Goal: Task Accomplishment & Management: Manage account settings

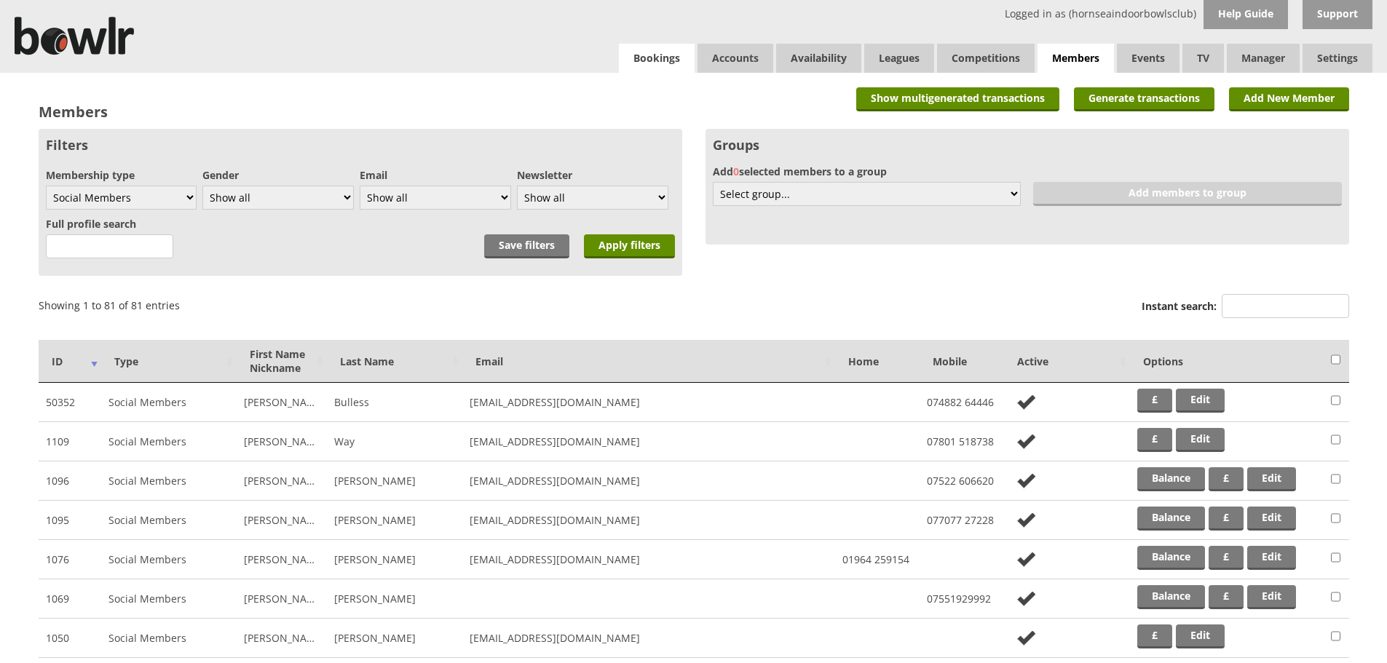
click at [657, 67] on link "Bookings" at bounding box center [657, 58] width 76 height 29
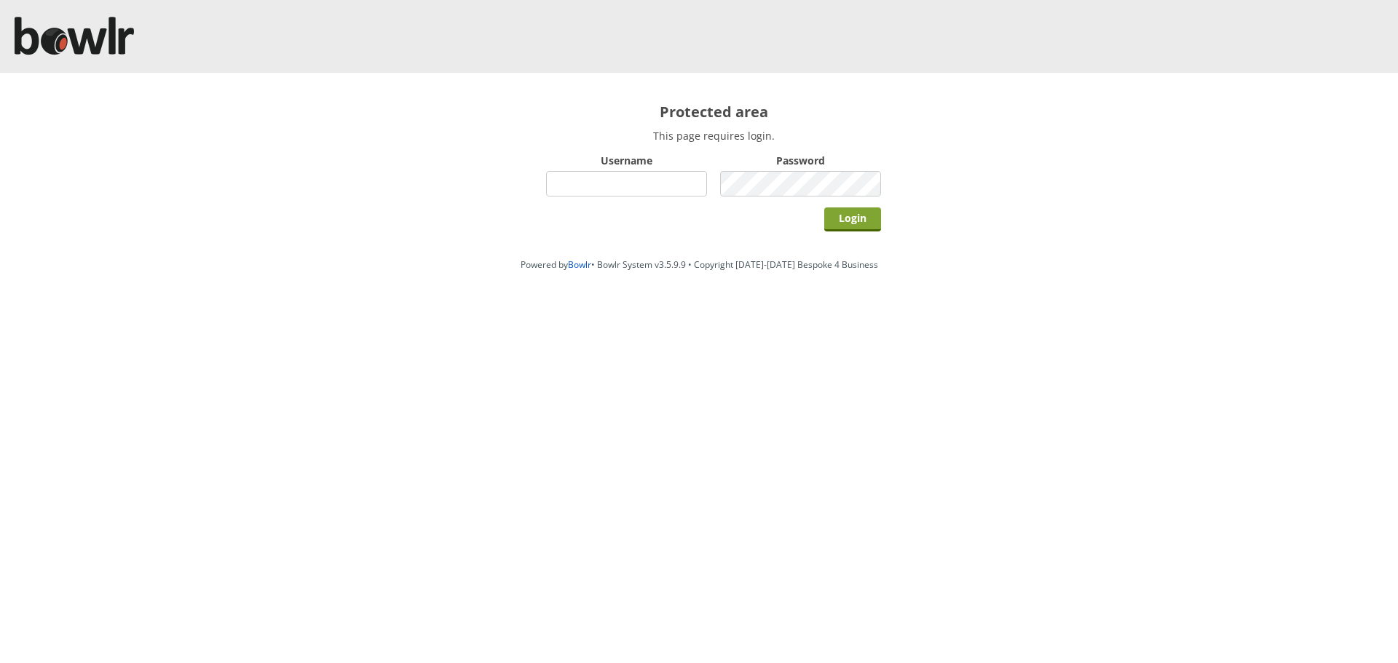
type input "hornseaindoorbowlsclub"
click at [862, 224] on input "Login" at bounding box center [852, 220] width 57 height 24
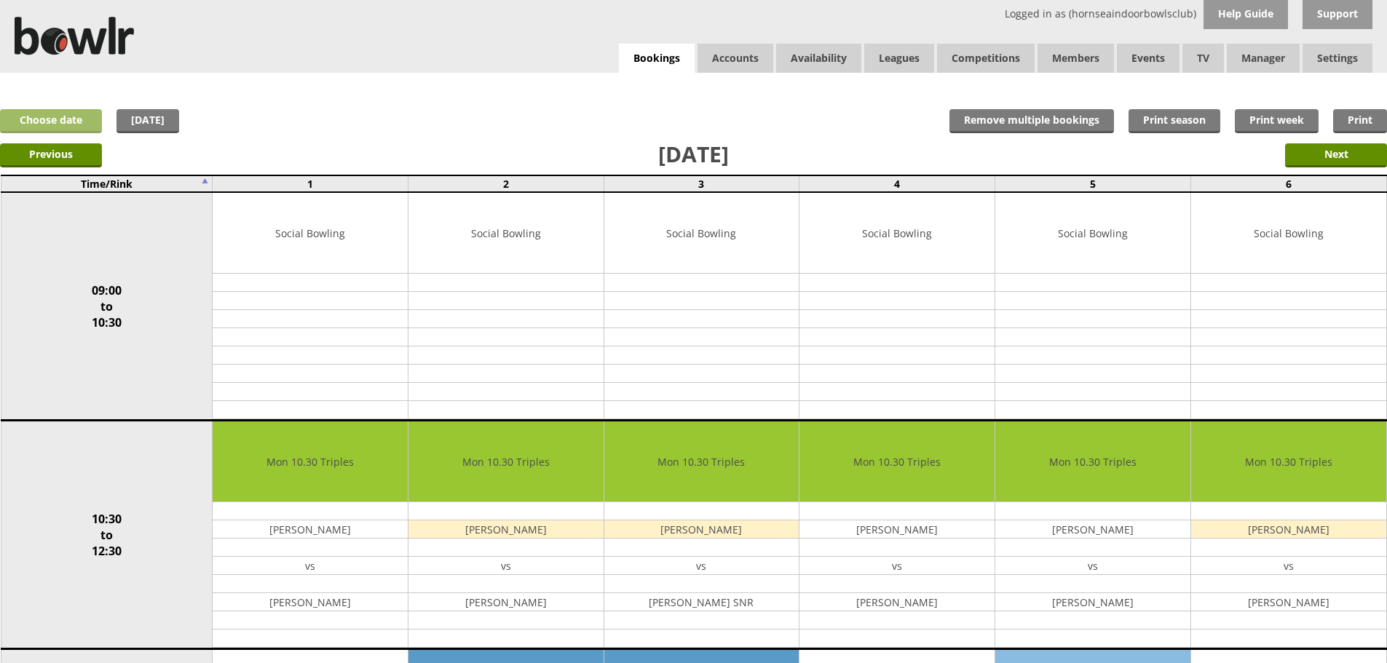
click at [42, 119] on link "Choose date" at bounding box center [51, 121] width 102 height 24
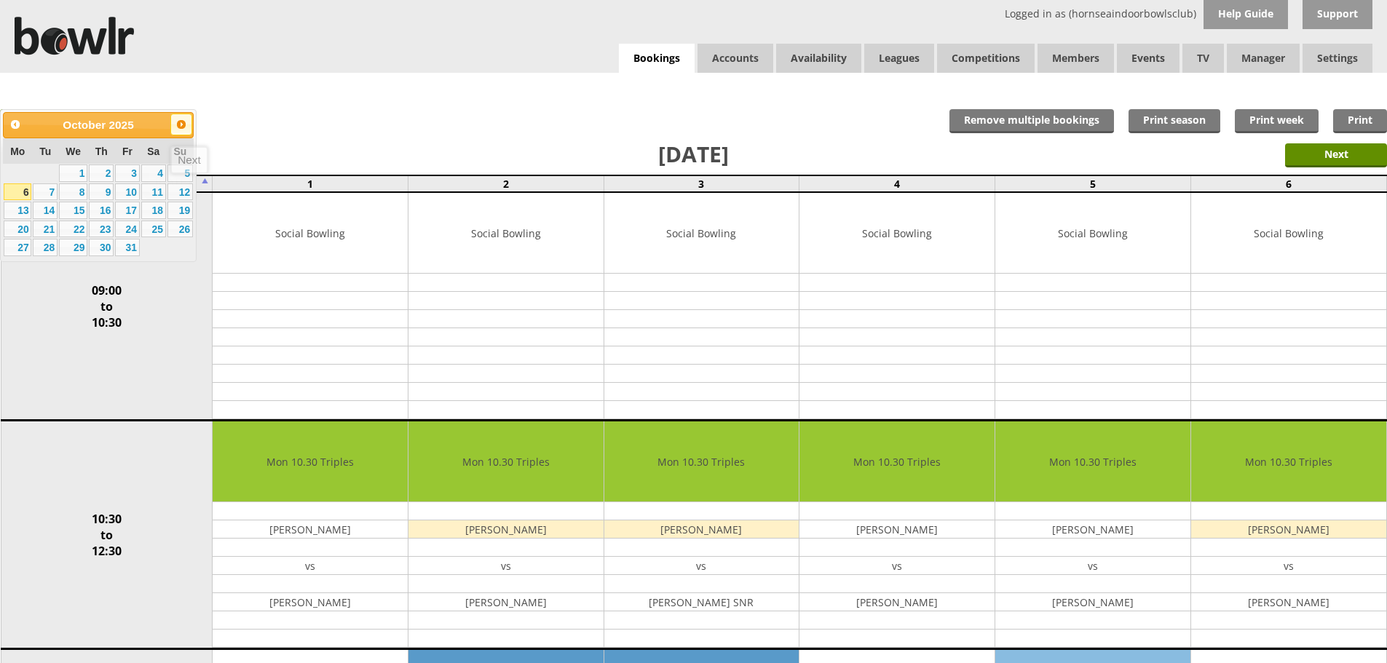
click at [178, 126] on span "Next" at bounding box center [182, 125] width 12 height 12
click at [178, 227] on link "23" at bounding box center [180, 229] width 25 height 17
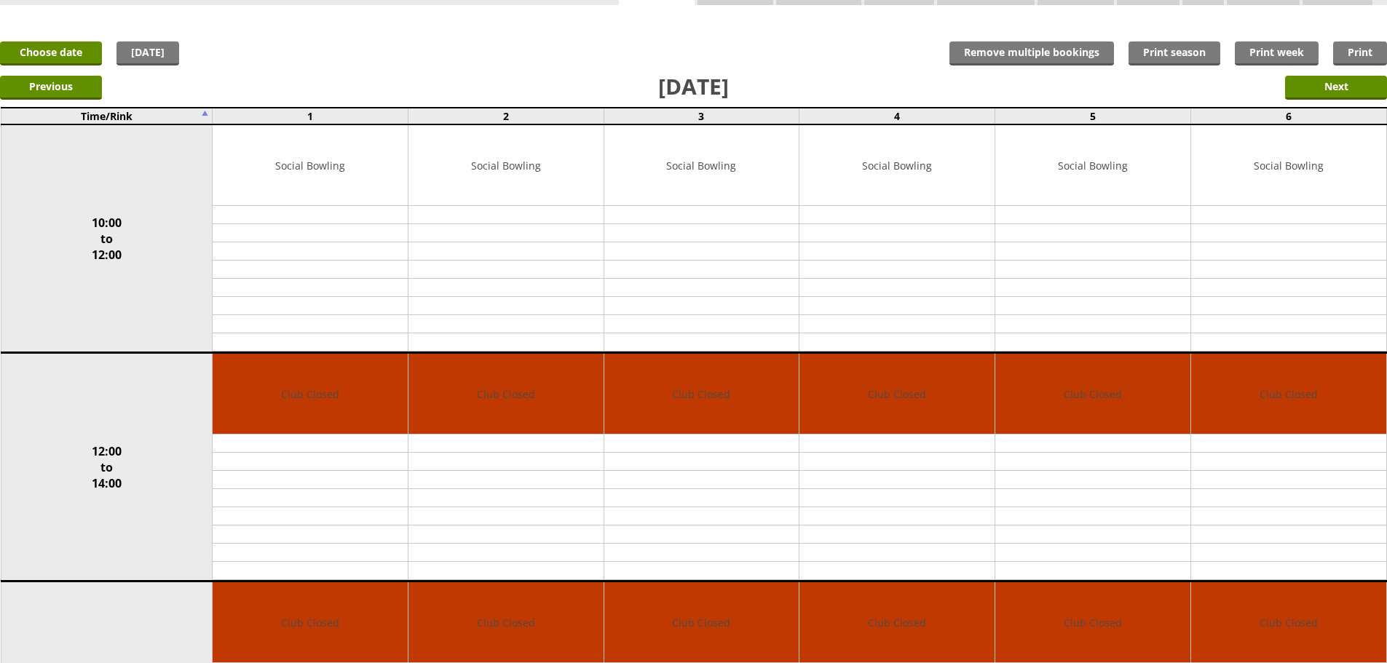
scroll to position [64, 0]
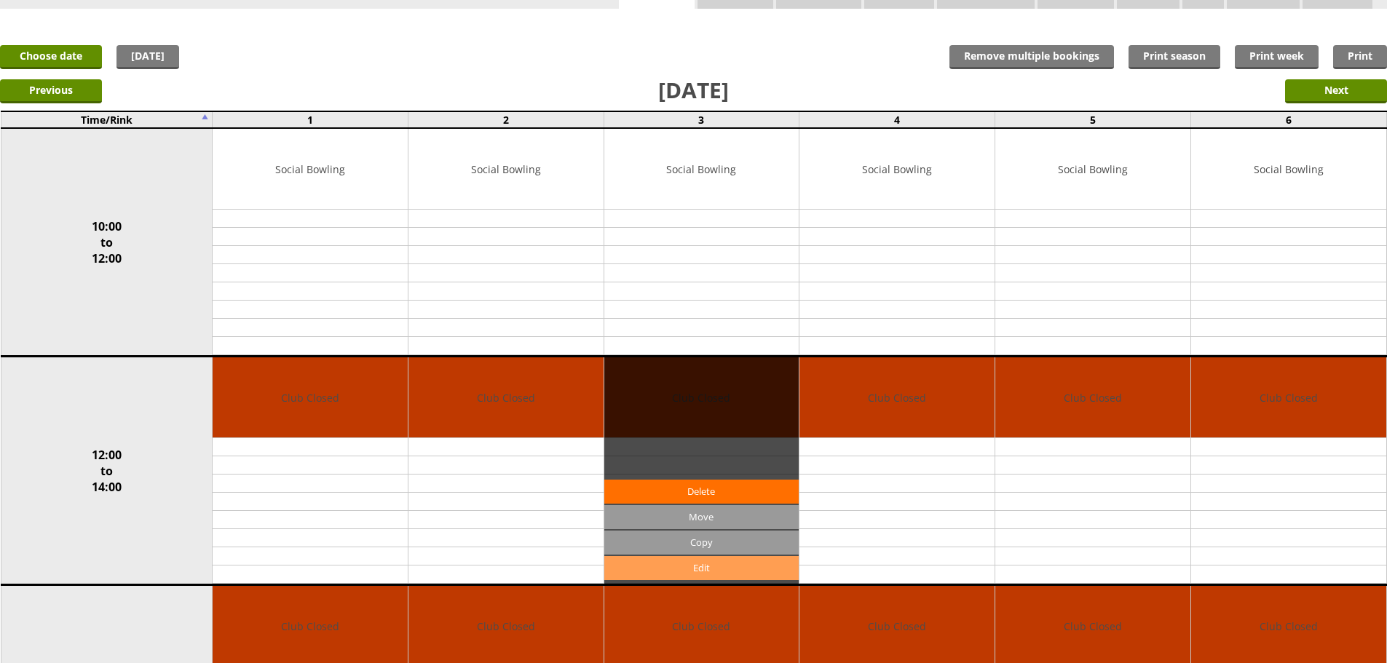
click at [666, 572] on link "Edit" at bounding box center [701, 568] width 195 height 24
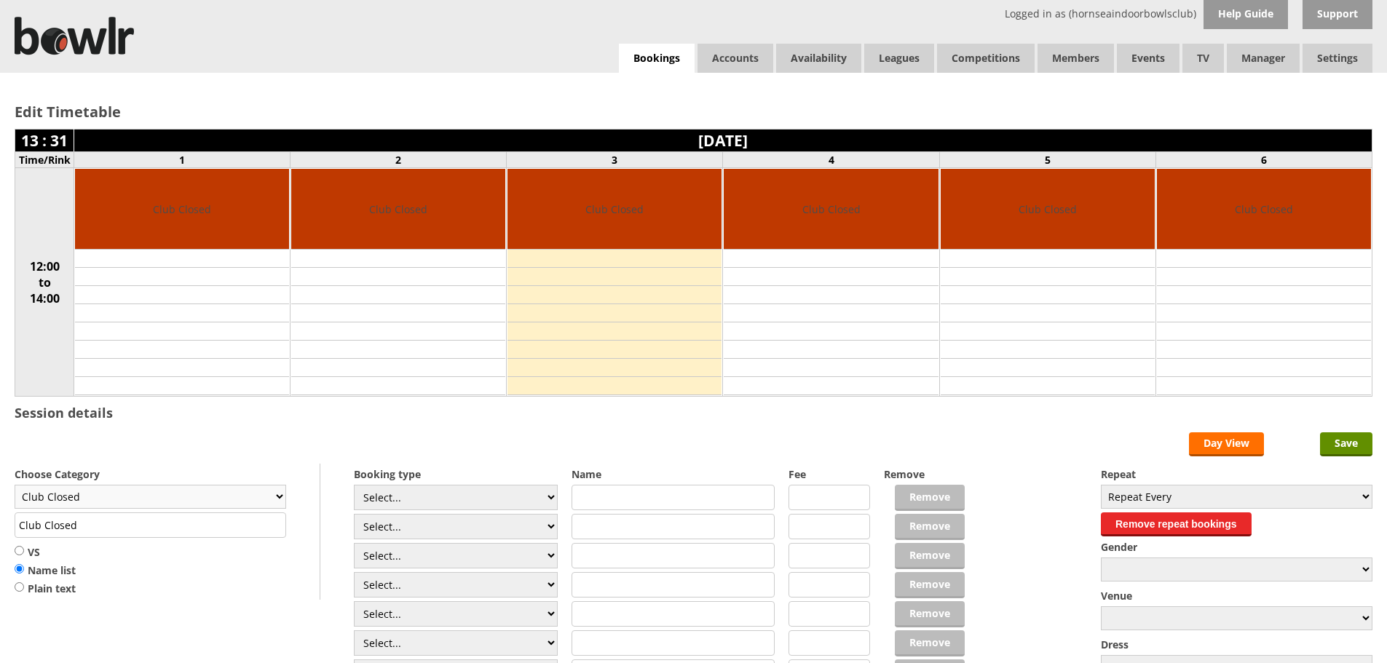
click at [109, 500] on select "Club Closed Singles League Triples League Pairs League Friendly Social Bowling …" at bounding box center [151, 497] width 272 height 24
select select "135"
click at [15, 485] on select "Club Closed Singles League Triples League Pairs League Friendly Social Bowling …" at bounding box center [151, 497] width 272 height 24
type input "Yorkshire/Over 55's"
click at [19, 547] on input "VS" at bounding box center [19, 551] width 9 height 11
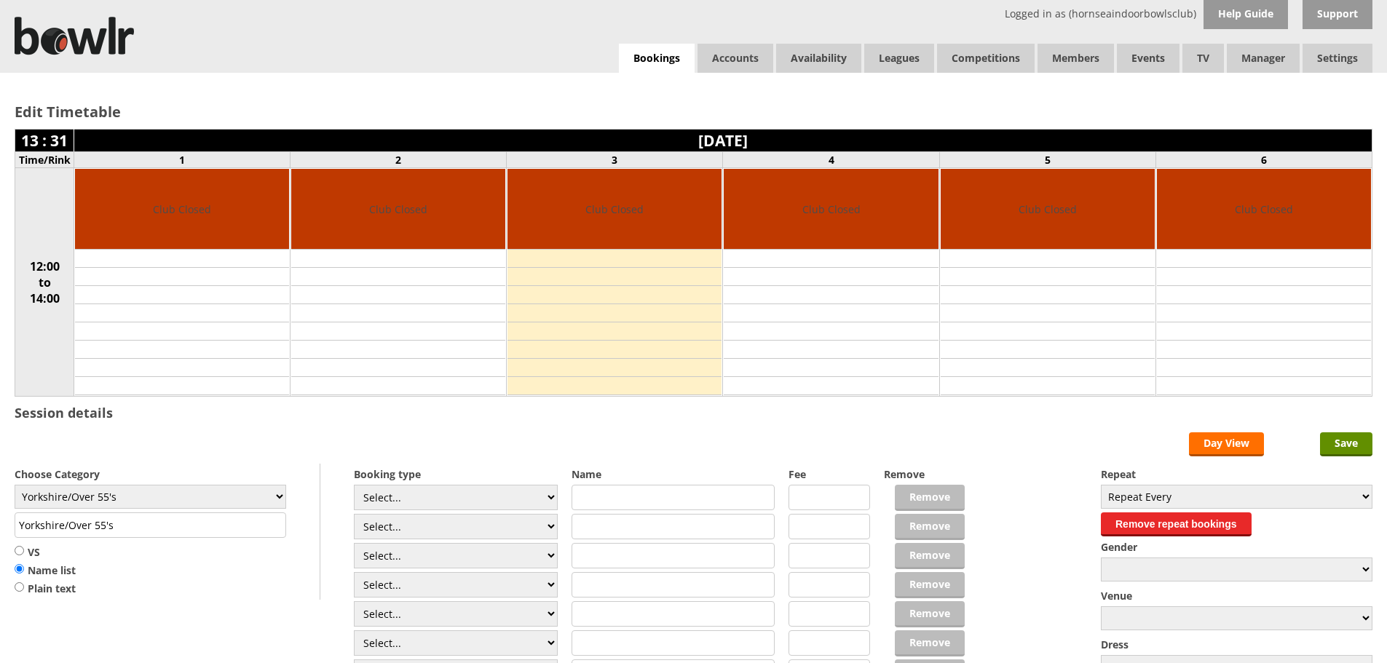
radio input "true"
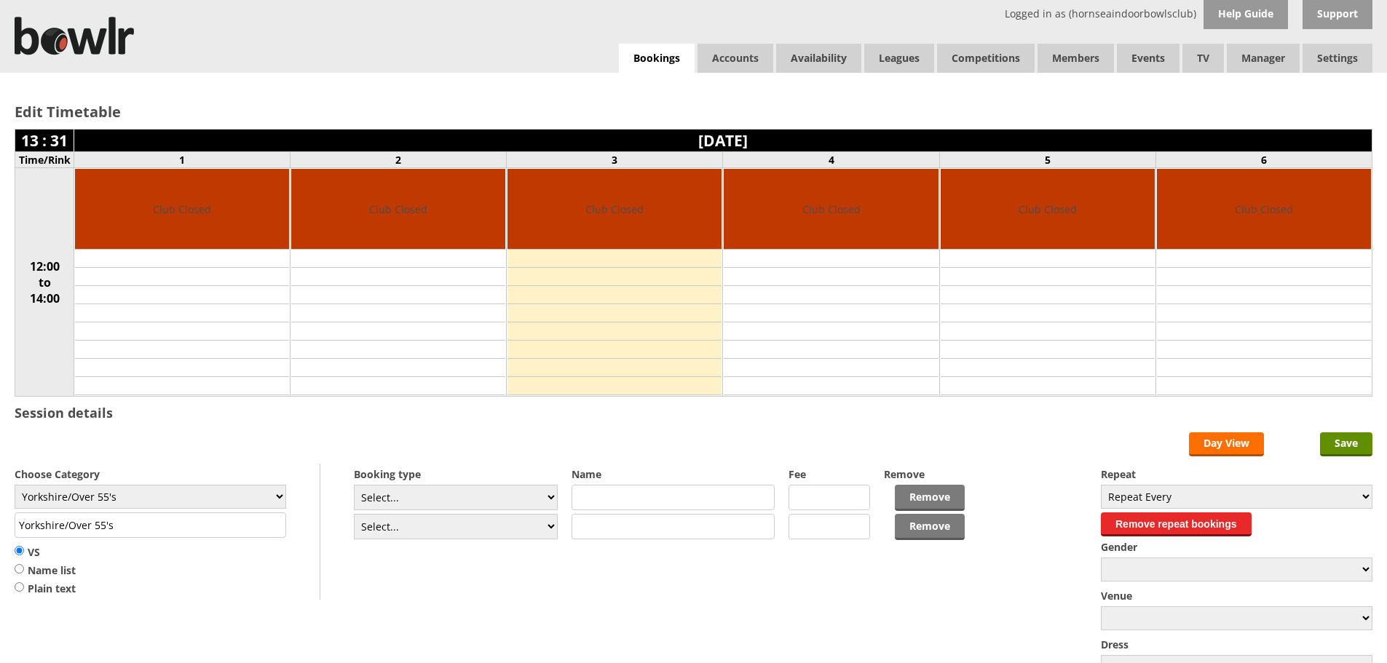
click at [690, 495] on input "text" at bounding box center [674, 497] width 204 height 25
type input "Hornsea Ladies"
click at [617, 529] on input "text" at bounding box center [674, 526] width 204 height 25
type input "Leeds"
click at [1350, 446] on input "Save" at bounding box center [1346, 445] width 52 height 24
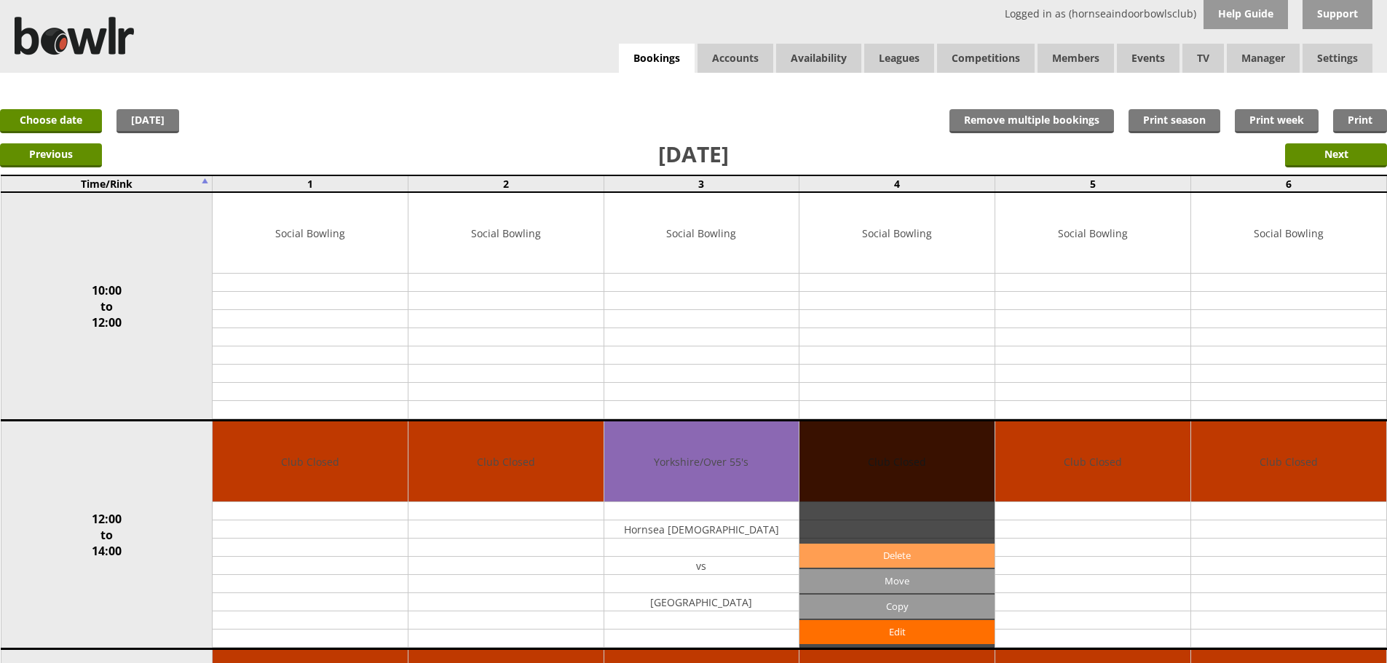
click at [904, 551] on link "Delete" at bounding box center [897, 556] width 195 height 24
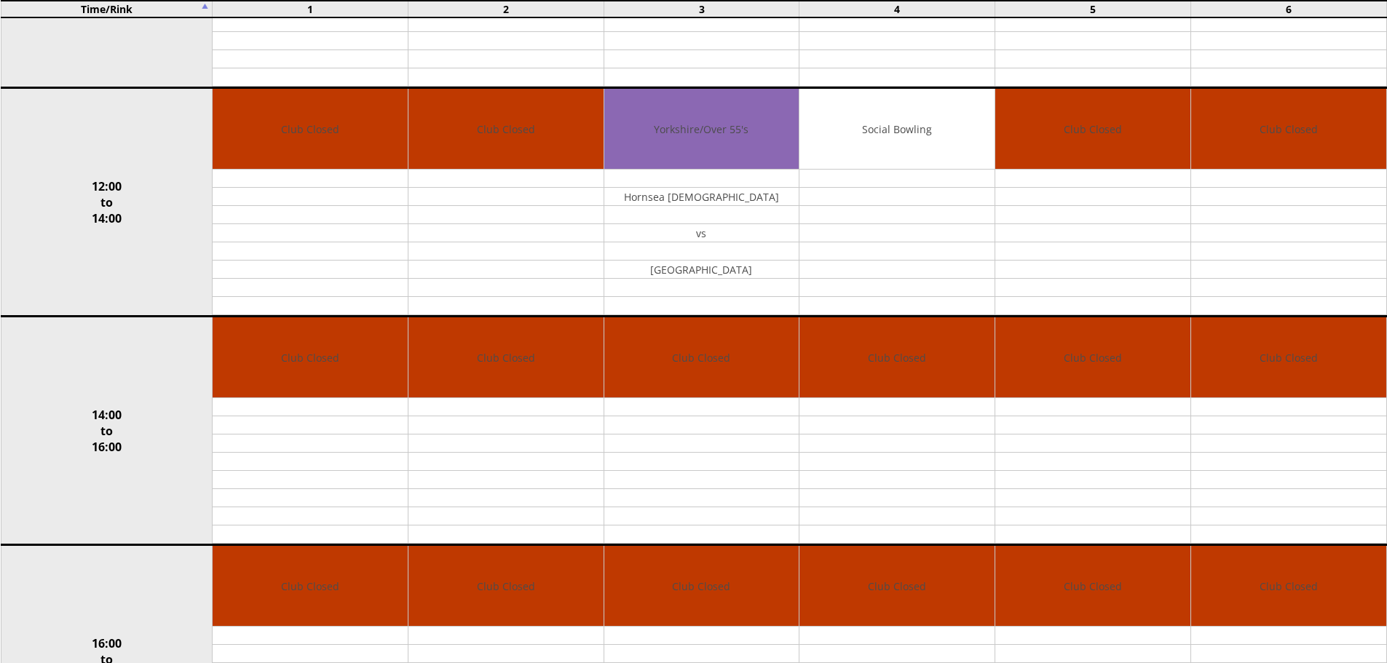
scroll to position [377, 0]
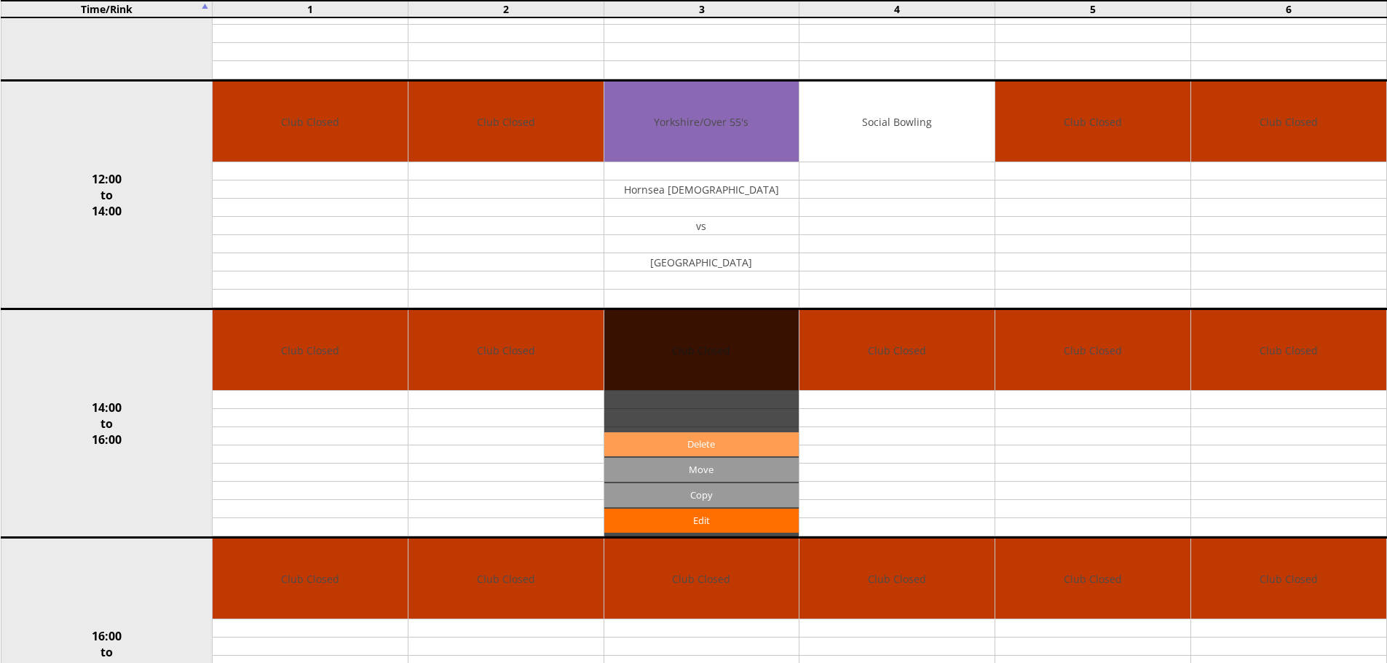
click at [655, 448] on link "Delete" at bounding box center [701, 445] width 195 height 24
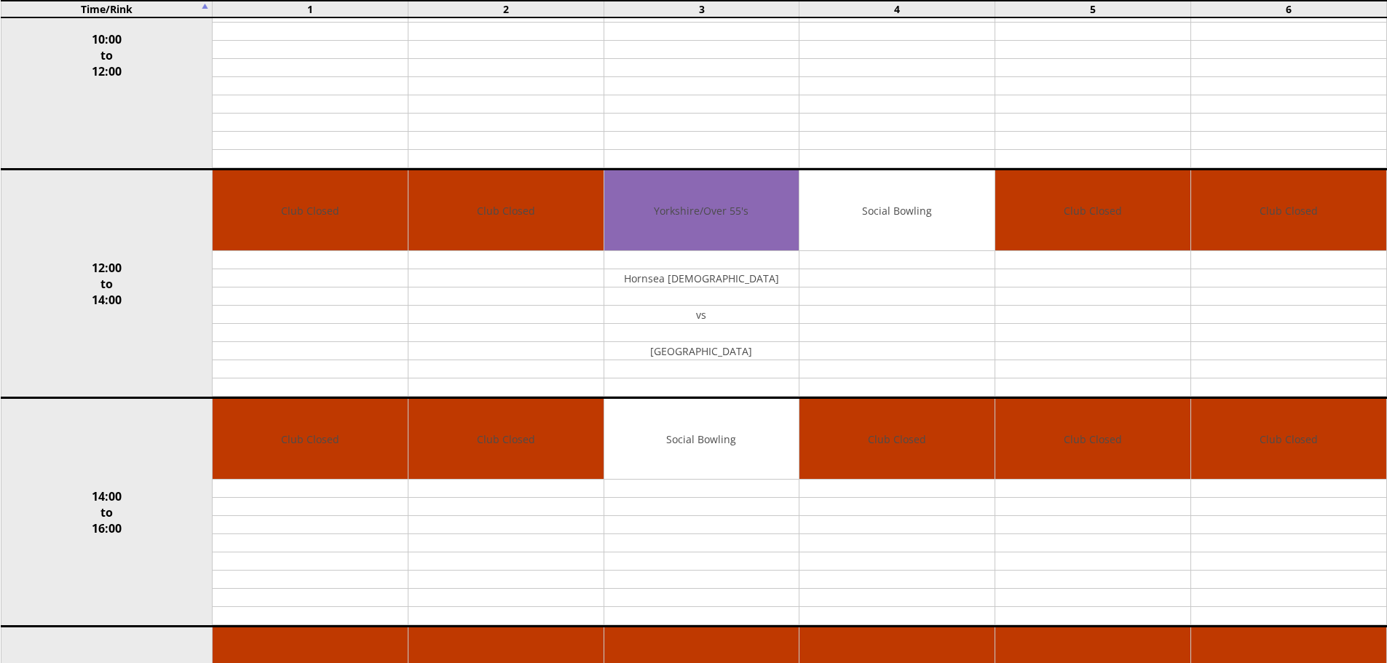
scroll to position [325, 0]
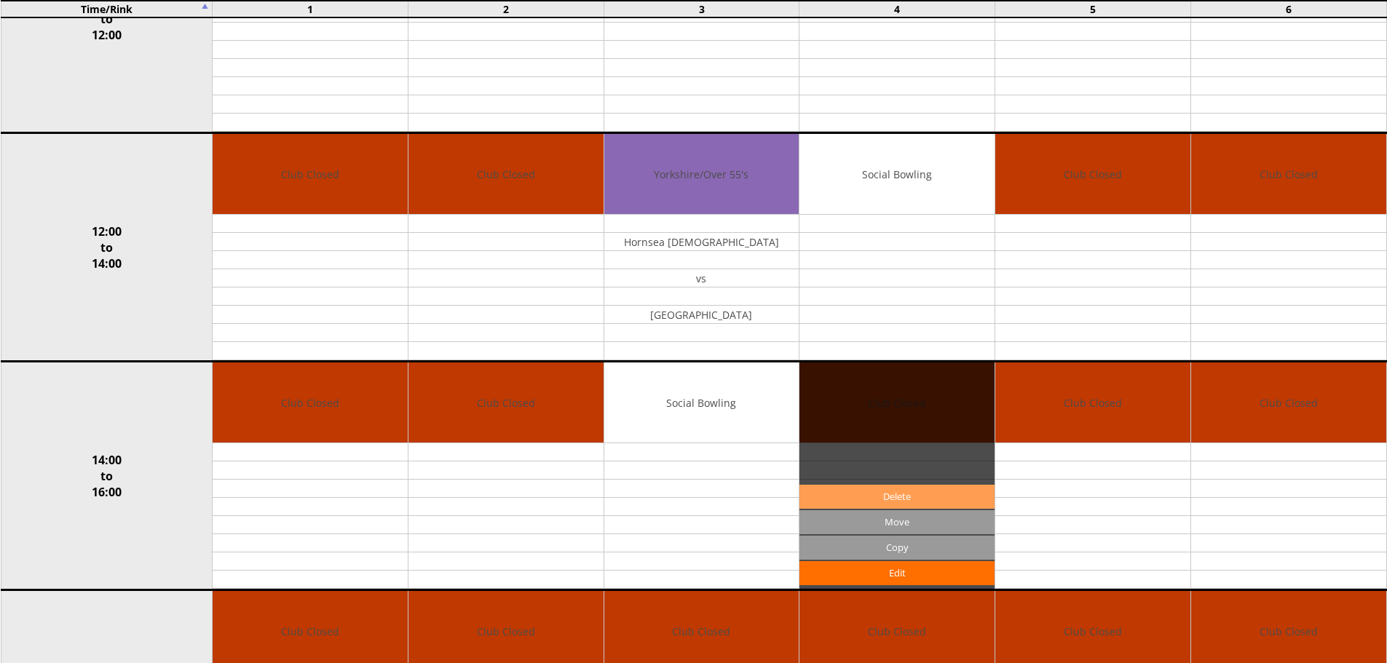
click at [881, 500] on link "Delete" at bounding box center [897, 497] width 195 height 24
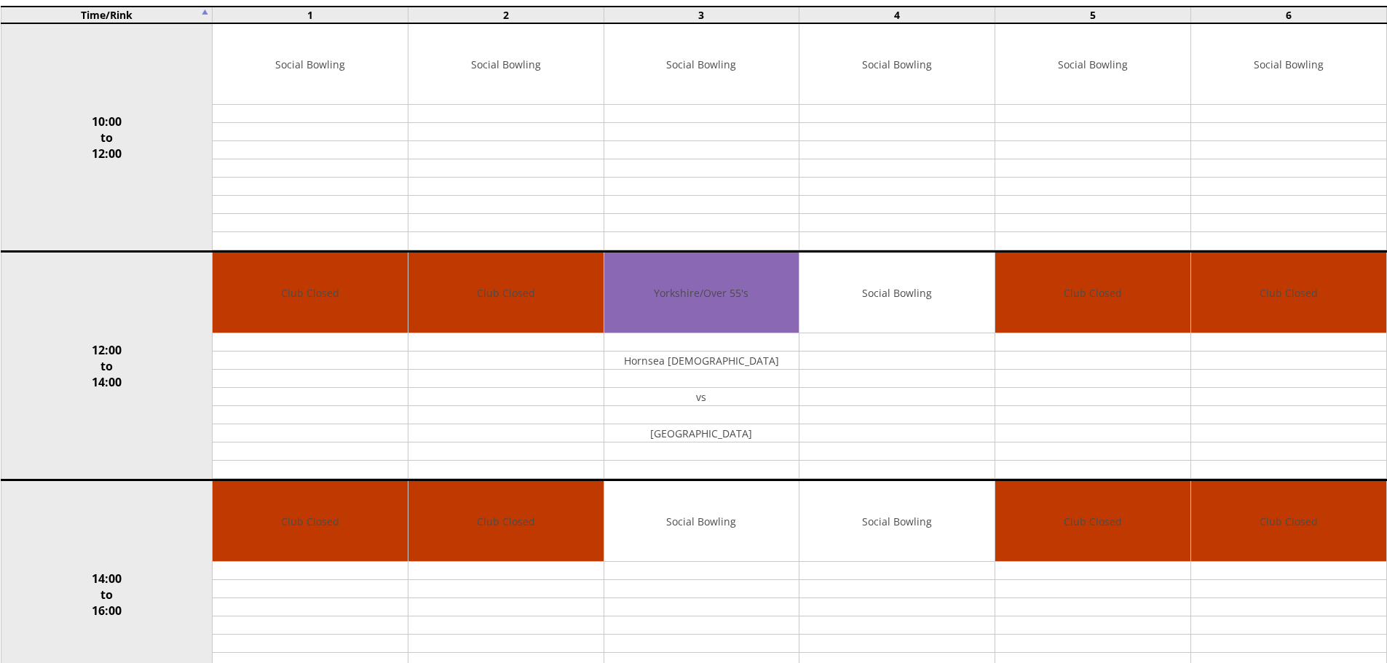
scroll to position [242, 0]
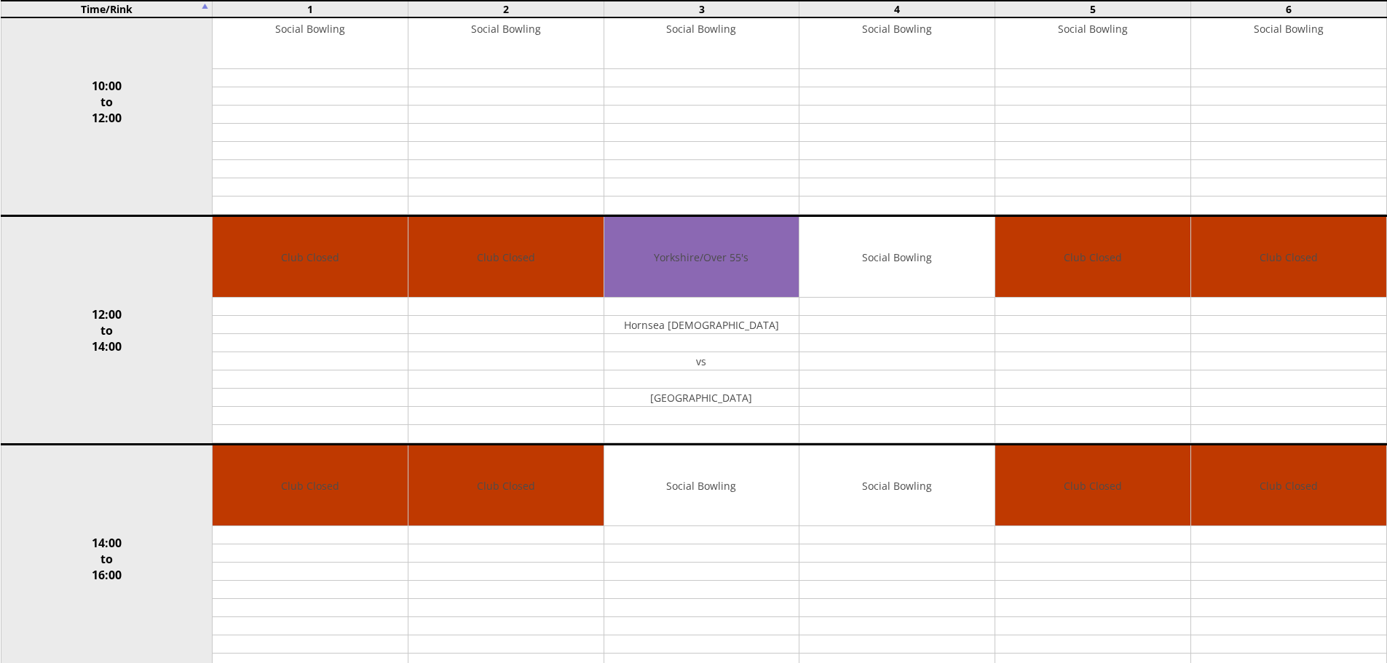
drag, startPoint x: 665, startPoint y: 401, endPoint x: 741, endPoint y: 398, distance: 75.8
click at [0, 0] on input "Copy" at bounding box center [0, 0] width 0 height 0
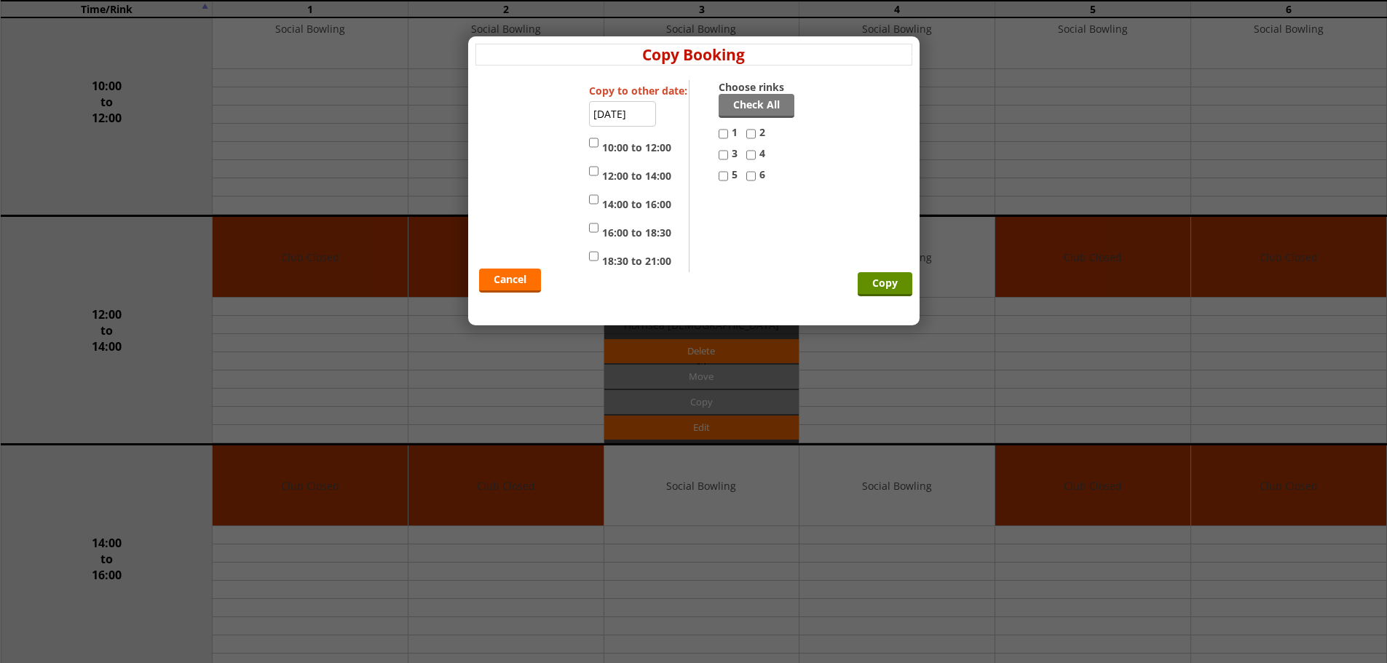
click at [725, 157] on input "3" at bounding box center [723, 154] width 9 height 17
checkbox input "true"
click at [751, 156] on input "4" at bounding box center [751, 154] width 9 height 17
checkbox input "true"
drag, startPoint x: 593, startPoint y: 197, endPoint x: 601, endPoint y: 163, distance: 35.2
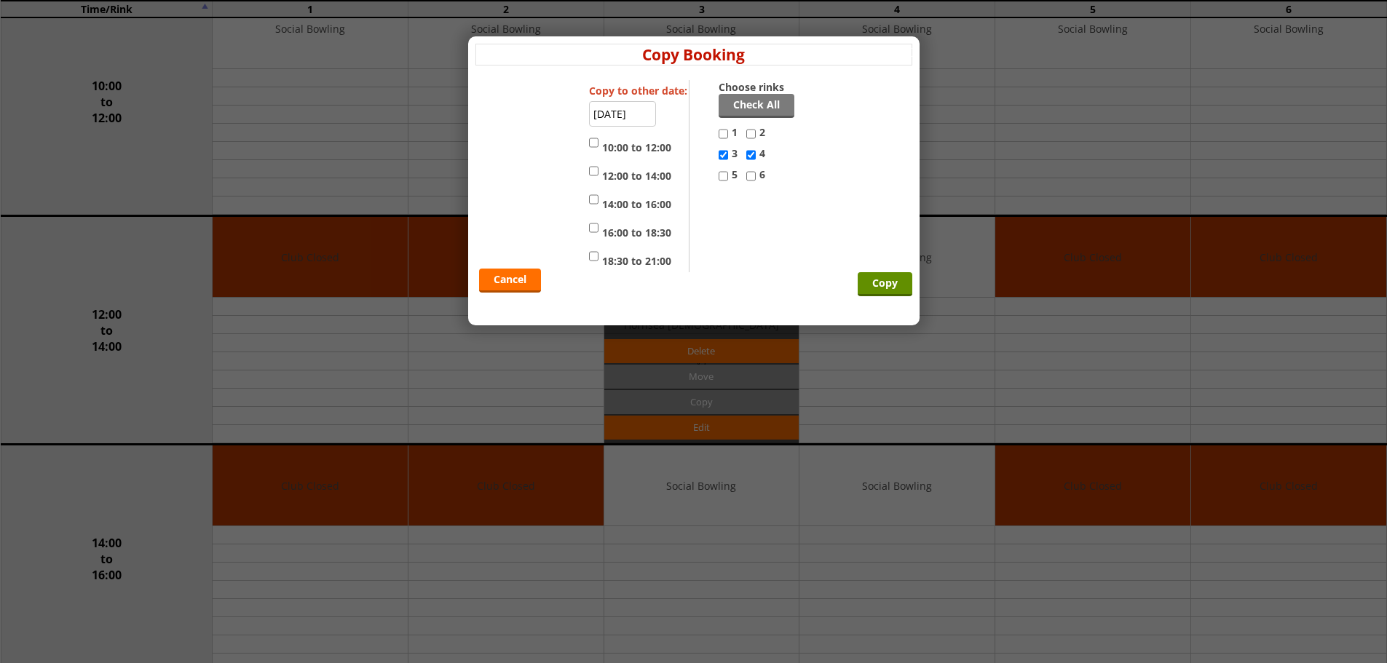
click at [592, 188] on div "Copy to other date: 23-11-2025 10:00 to 12:00 12:00 to 14:00 14:00 to 16:00 16:…" at bounding box center [639, 176] width 101 height 192
click at [595, 169] on input "12:00 to 14:00" at bounding box center [593, 170] width 9 height 17
checkbox input "true"
click at [592, 202] on input "14:00 to 16:00" at bounding box center [593, 199] width 9 height 17
checkbox input "true"
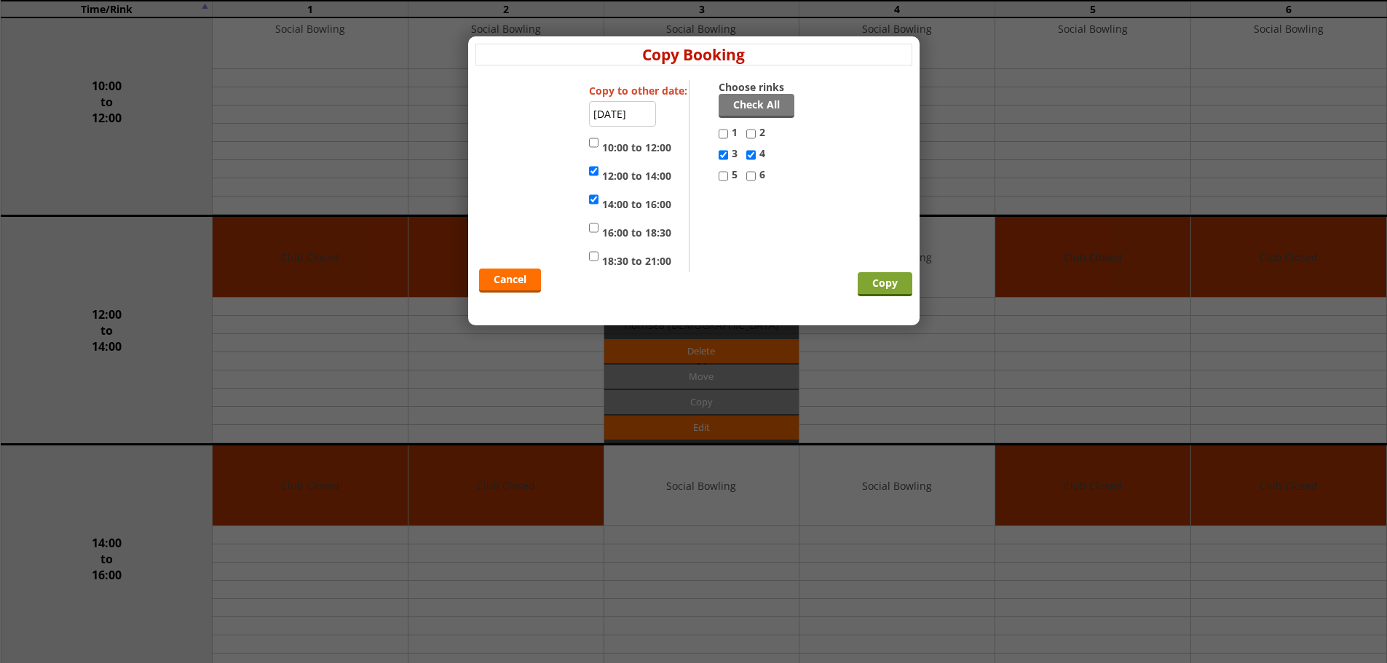
click at [866, 285] on input "Copy" at bounding box center [885, 284] width 55 height 24
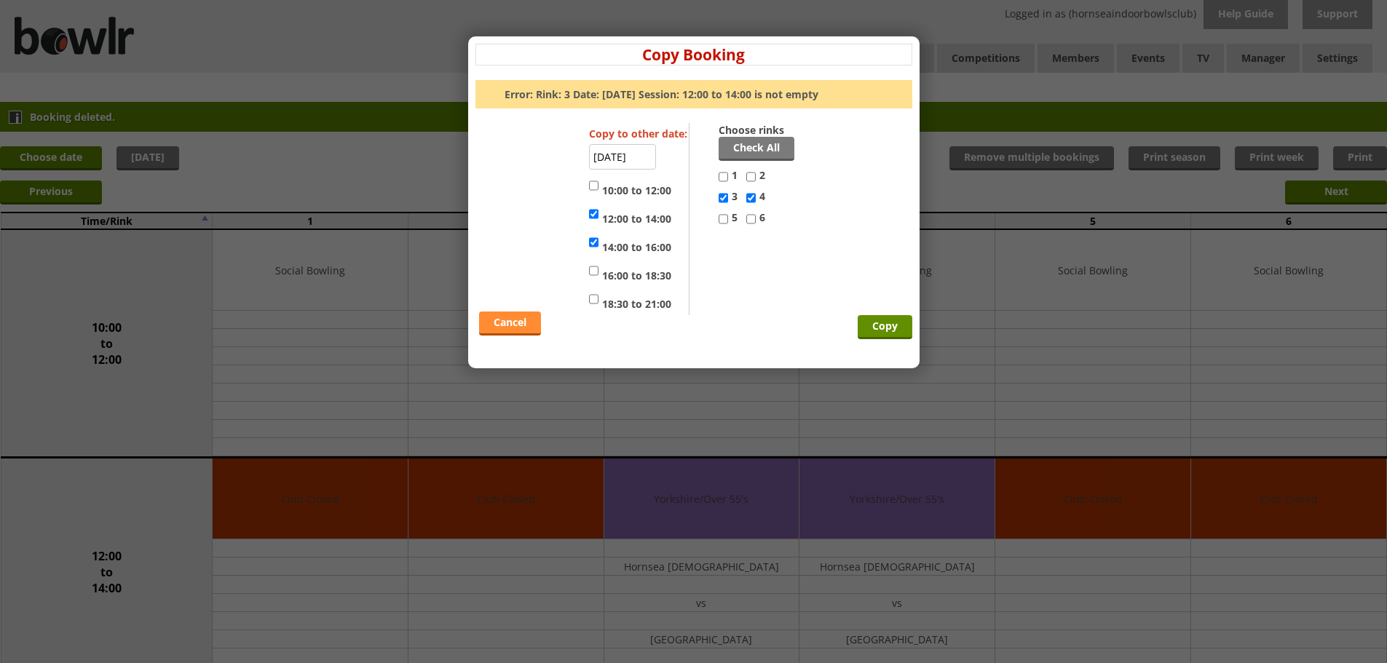
click at [498, 327] on link "Cancel" at bounding box center [510, 324] width 62 height 24
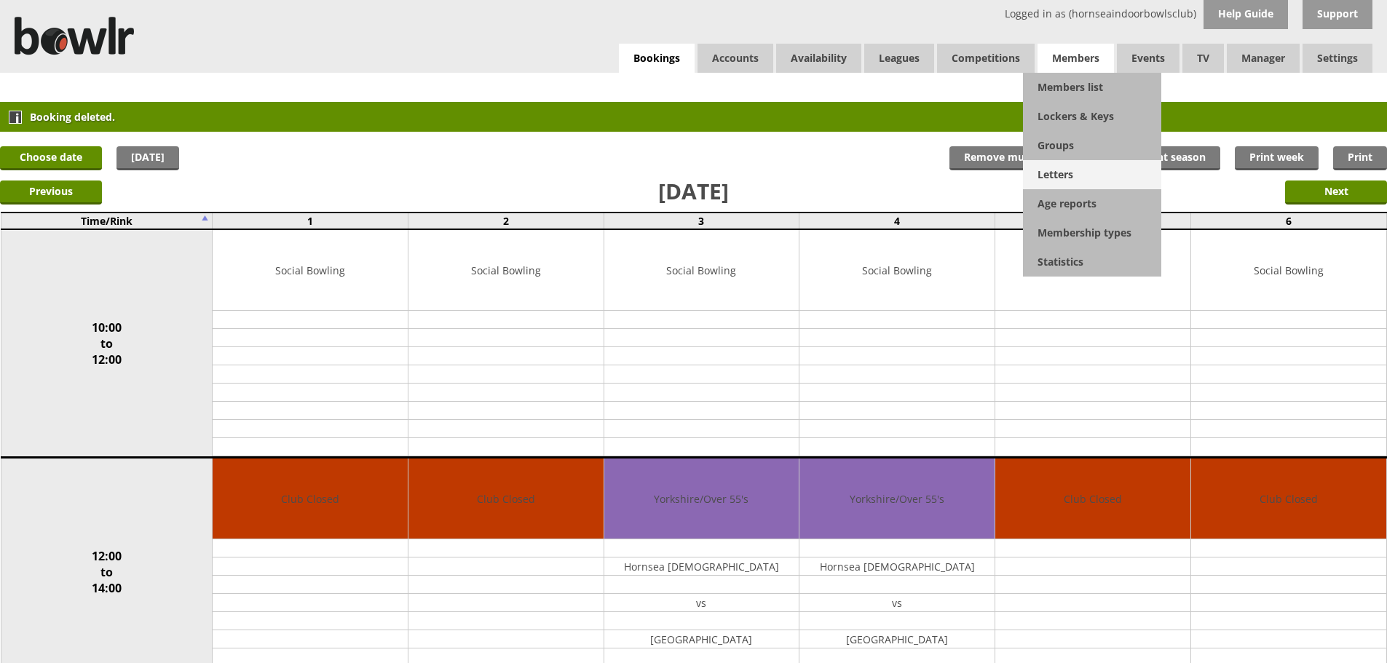
click at [1056, 177] on link "Letters" at bounding box center [1092, 174] width 138 height 29
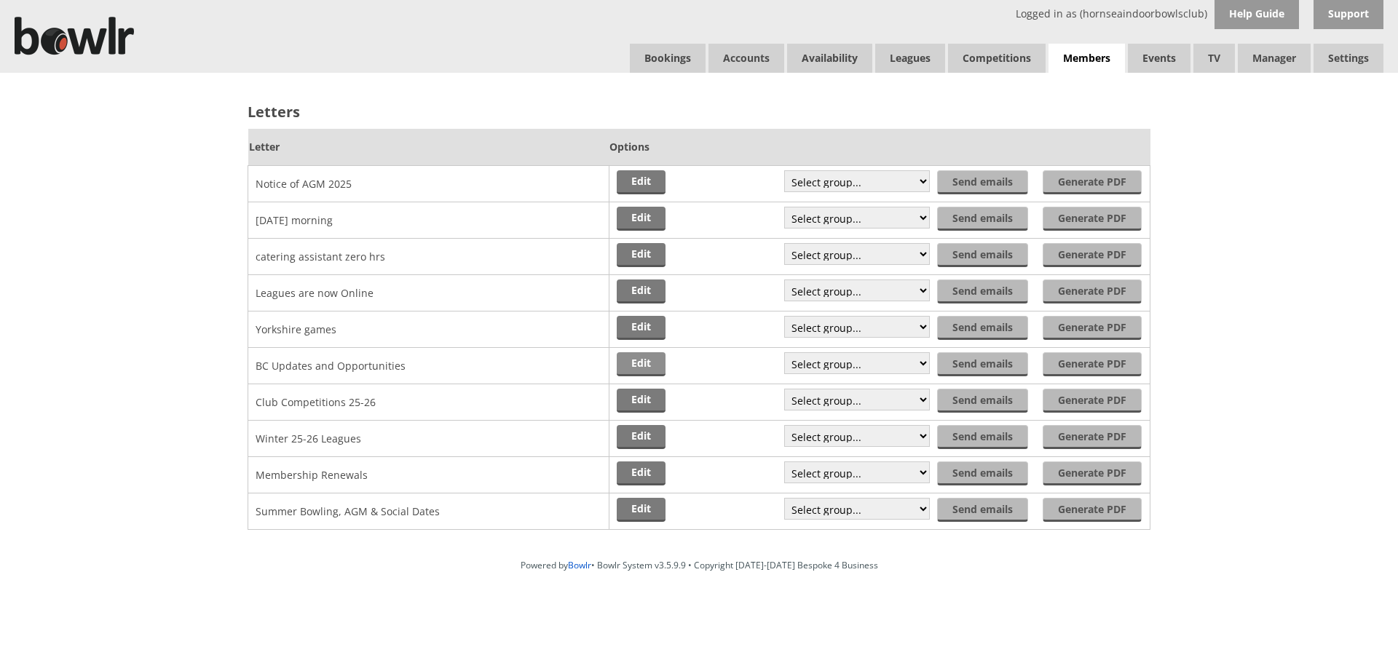
click at [630, 359] on link "Edit" at bounding box center [641, 365] width 49 height 24
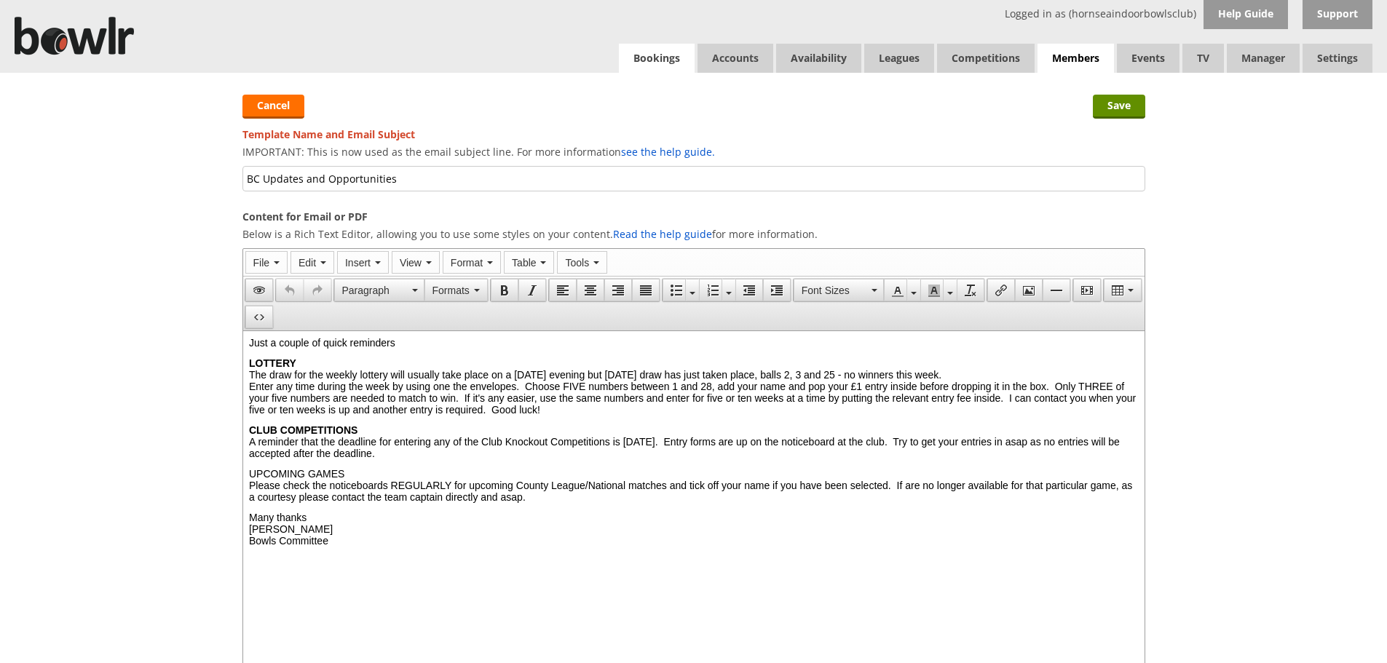
click at [662, 61] on link "Bookings" at bounding box center [657, 58] width 76 height 29
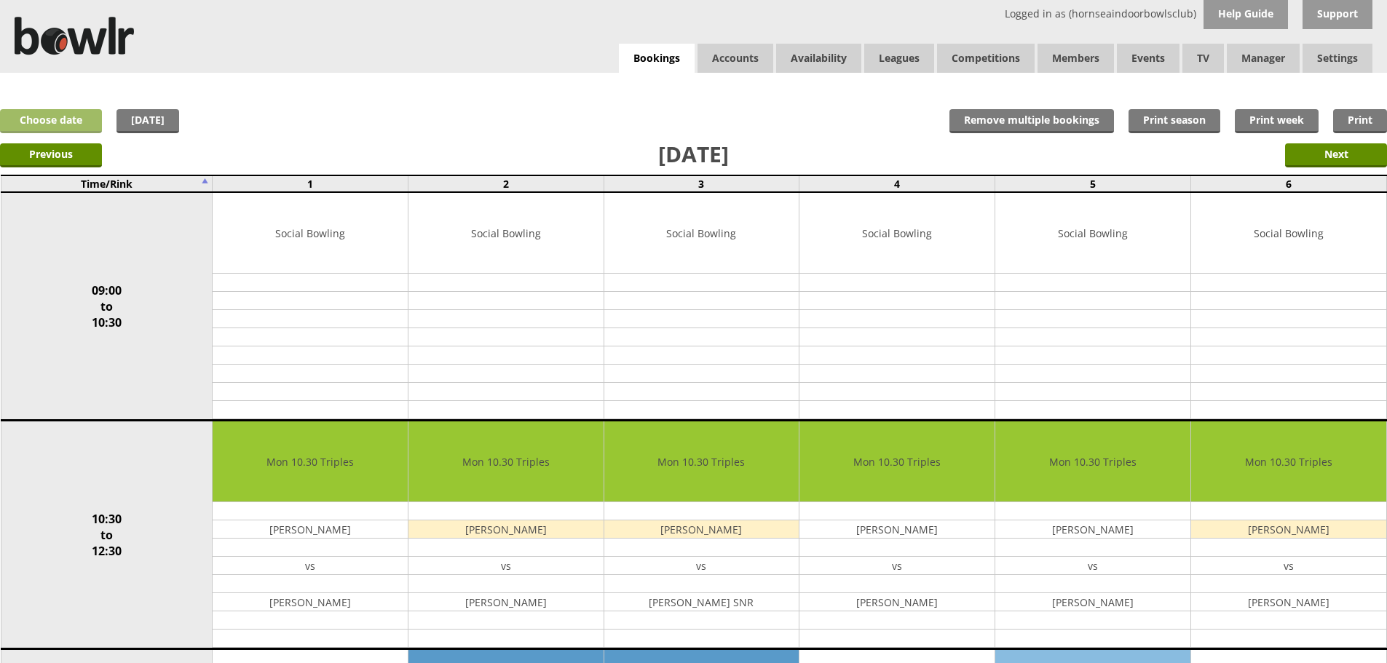
click at [39, 117] on link "Choose date" at bounding box center [51, 121] width 102 height 24
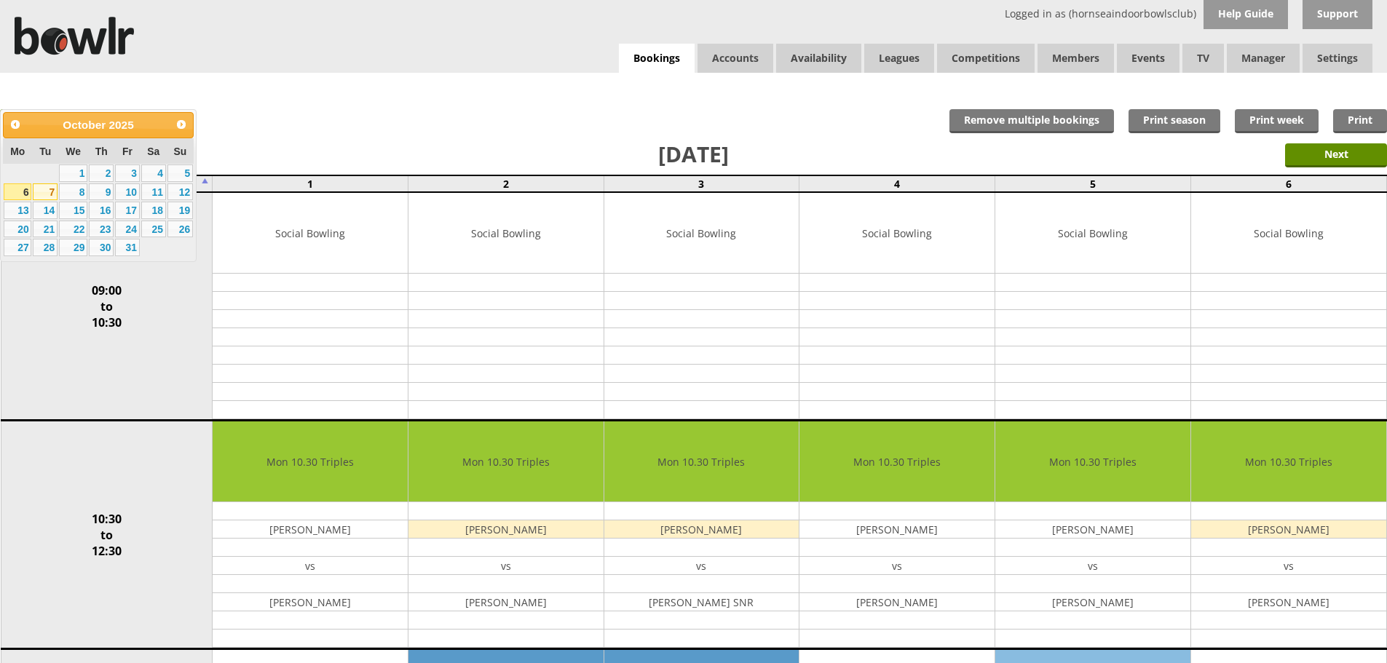
click at [47, 192] on link "7" at bounding box center [45, 192] width 25 height 17
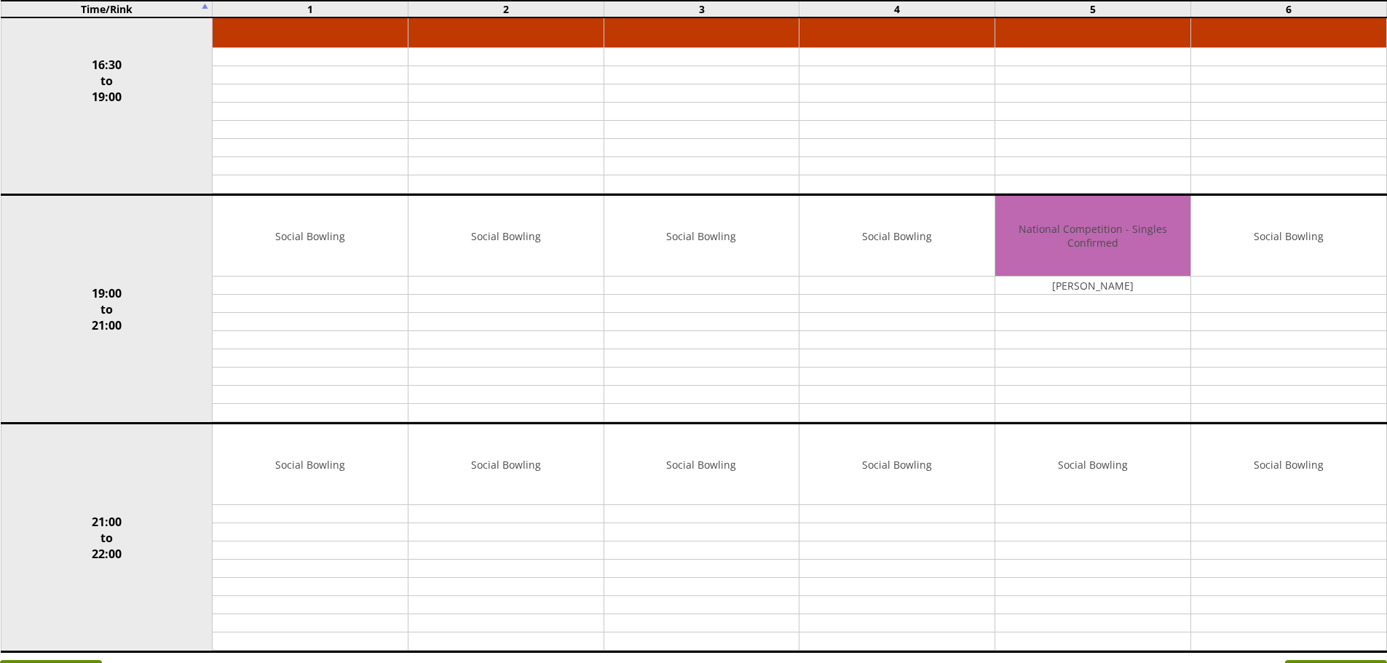
scroll to position [1138, 0]
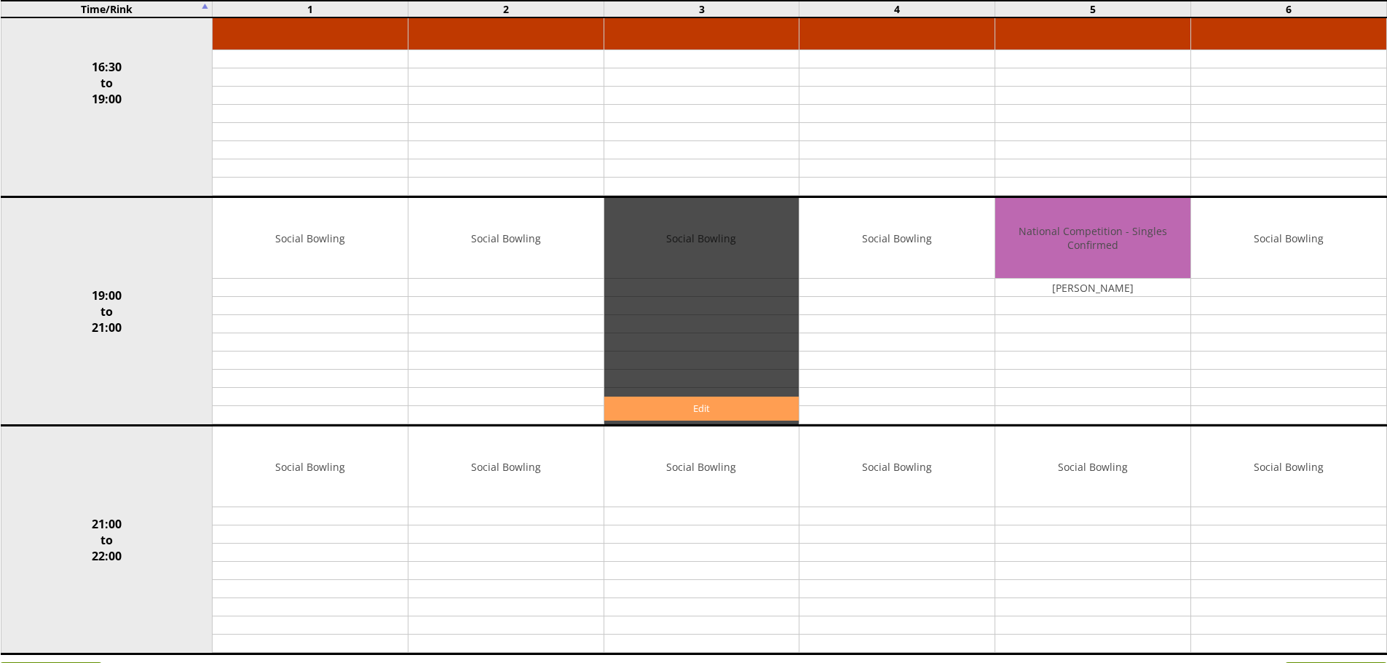
click at [698, 414] on link "Edit" at bounding box center [701, 409] width 195 height 24
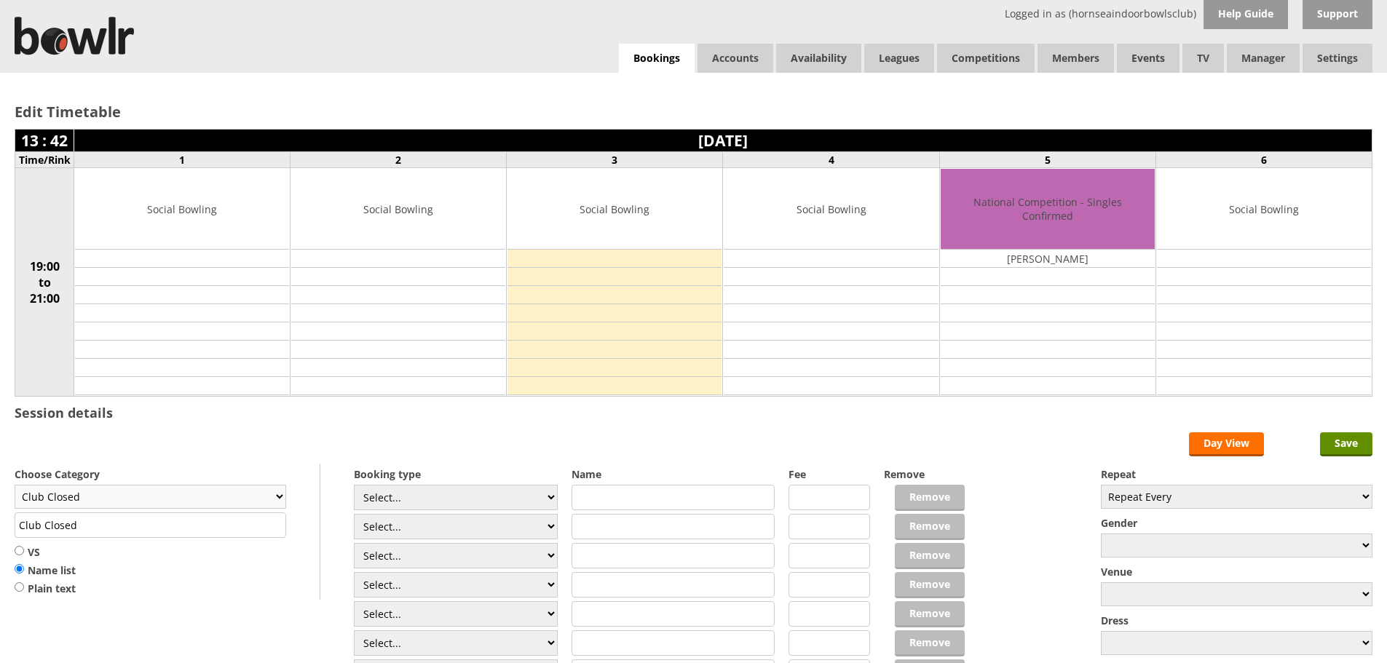
click at [279, 493] on select "Club Closed Singles League Triples League Pairs League Friendly Social Bowling …" at bounding box center [151, 497] width 272 height 24
select select "132"
click at [15, 485] on select "Club Closed Singles League Triples League Pairs League Friendly Social Bowling …" at bounding box center [151, 497] width 272 height 24
type input "Social Bowling"
click at [549, 495] on select "Select... Club Competition (Member) Club Competition (Visitor) National (Member…" at bounding box center [456, 497] width 204 height 25
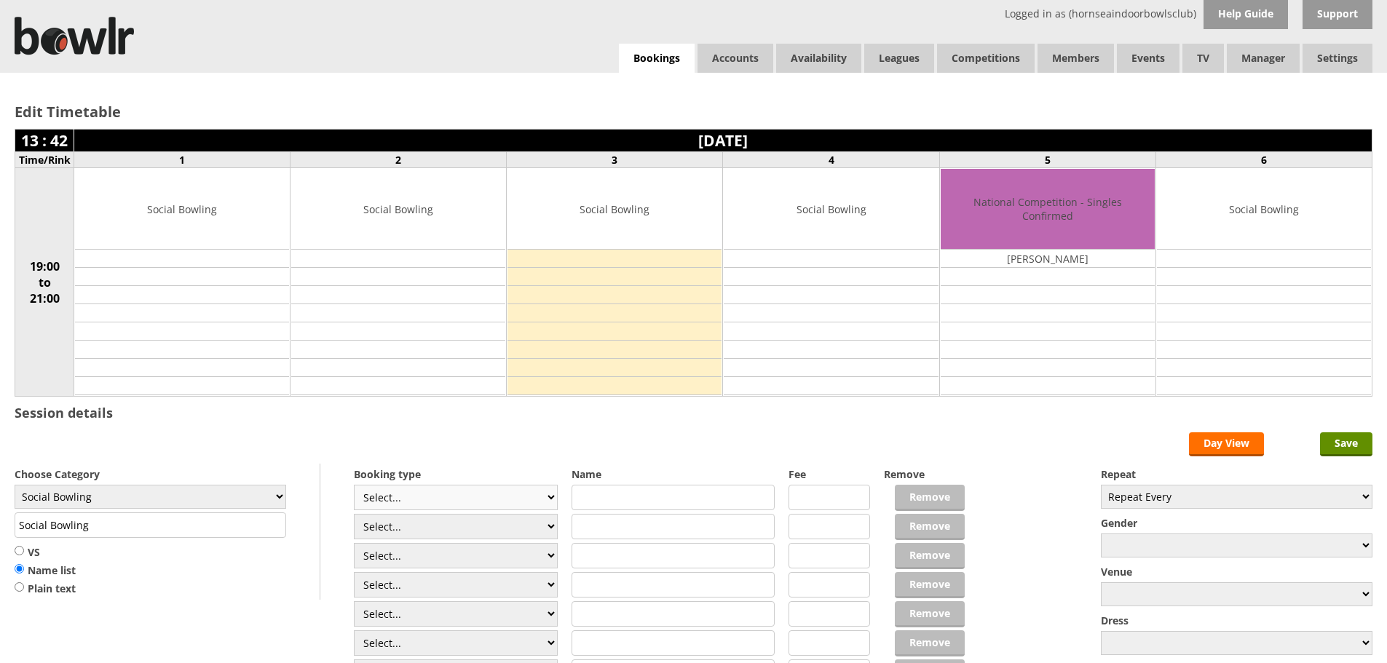
select select "1_54"
click at [354, 485] on select "Select... Club Competition (Member) Club Competition (Visitor) National (Member…" at bounding box center [456, 497] width 204 height 25
type input "3.0000"
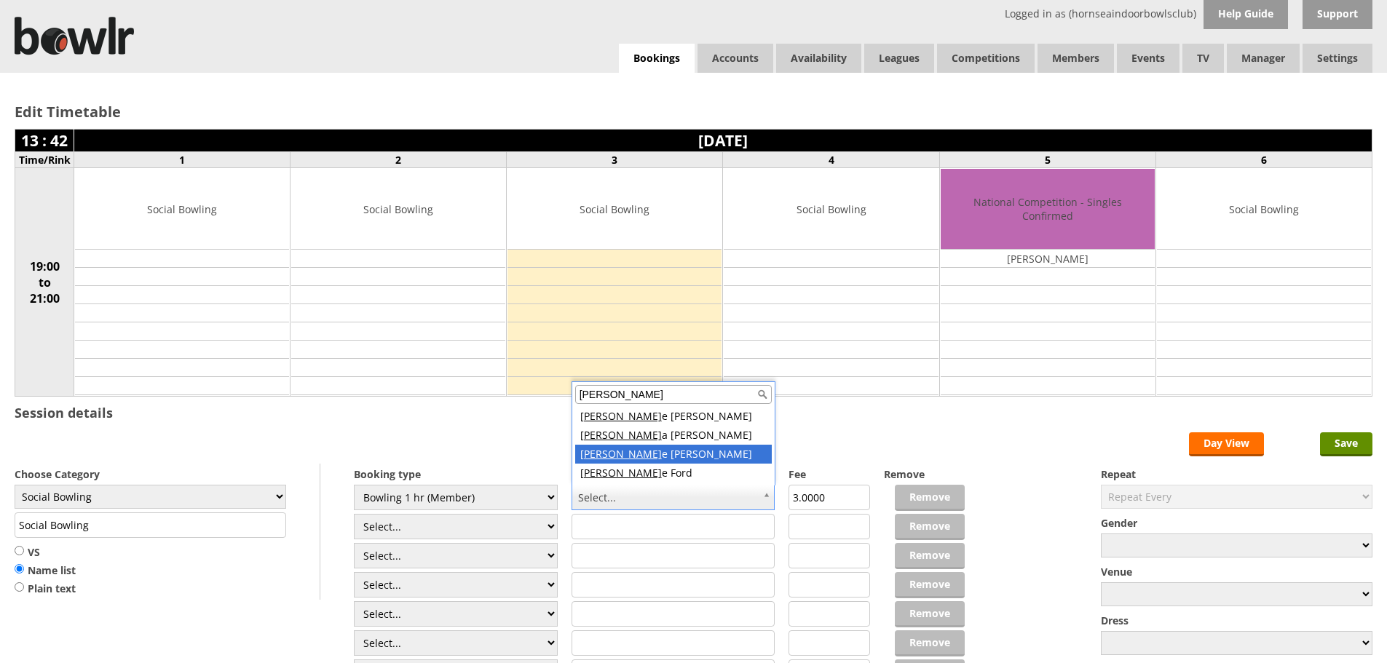
type input "dian"
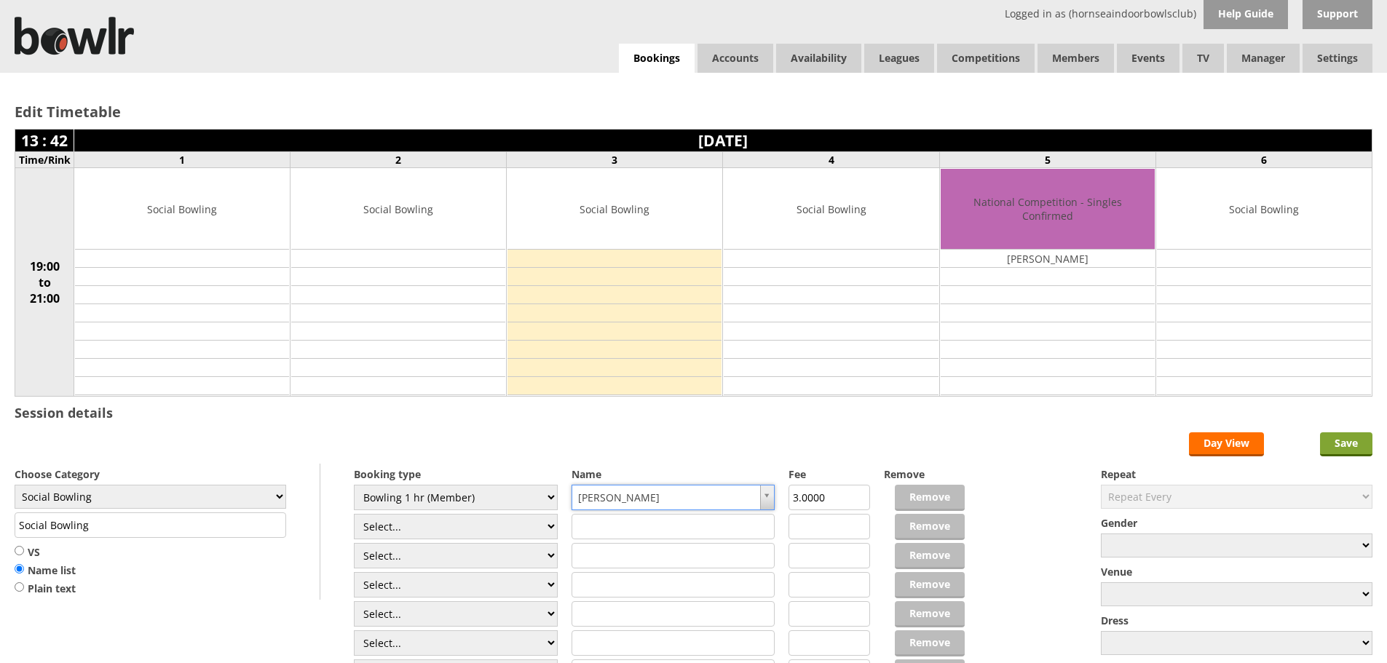
click at [1344, 437] on input "Save" at bounding box center [1346, 445] width 52 height 24
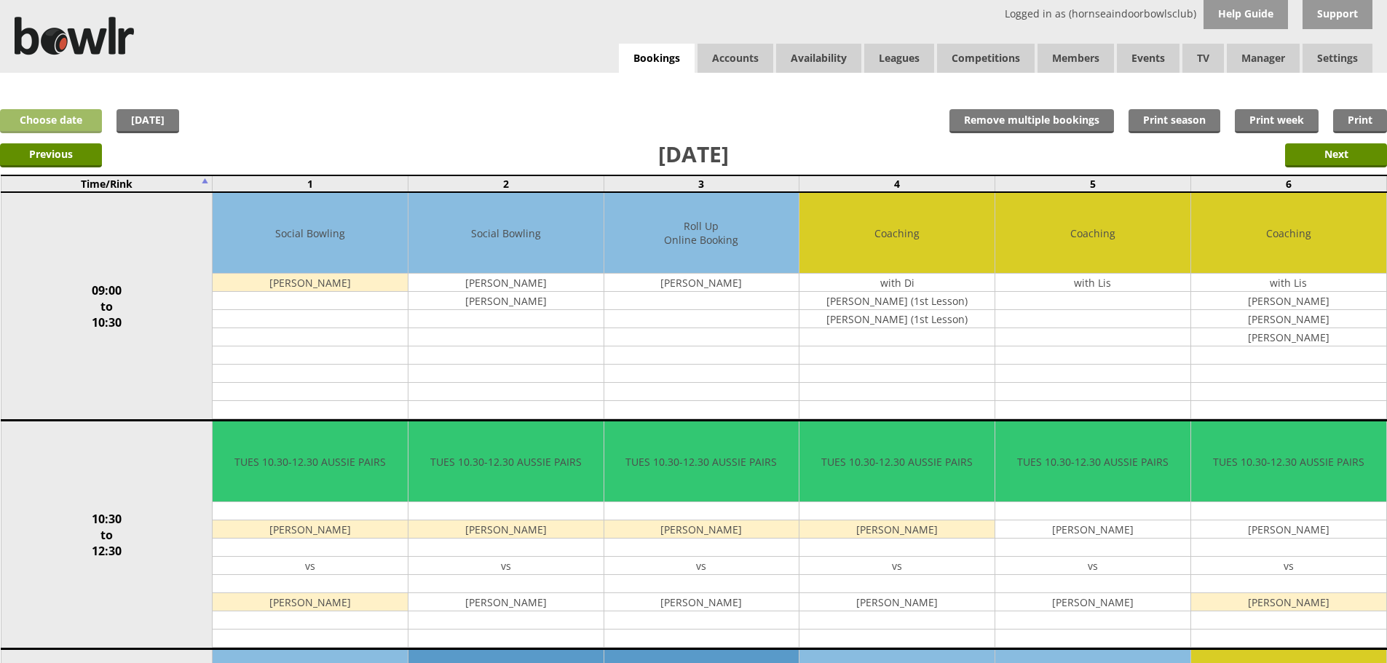
click at [58, 117] on link "Choose date" at bounding box center [51, 121] width 102 height 24
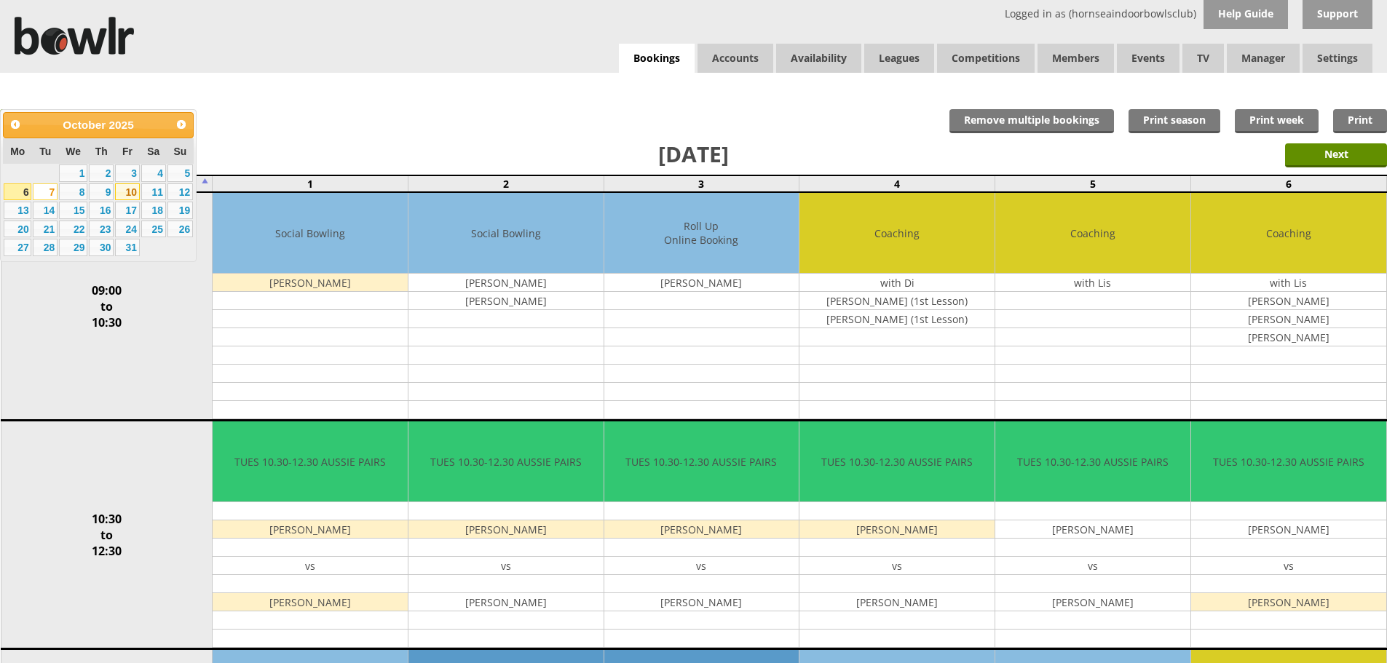
click at [130, 193] on link "10" at bounding box center [127, 192] width 25 height 17
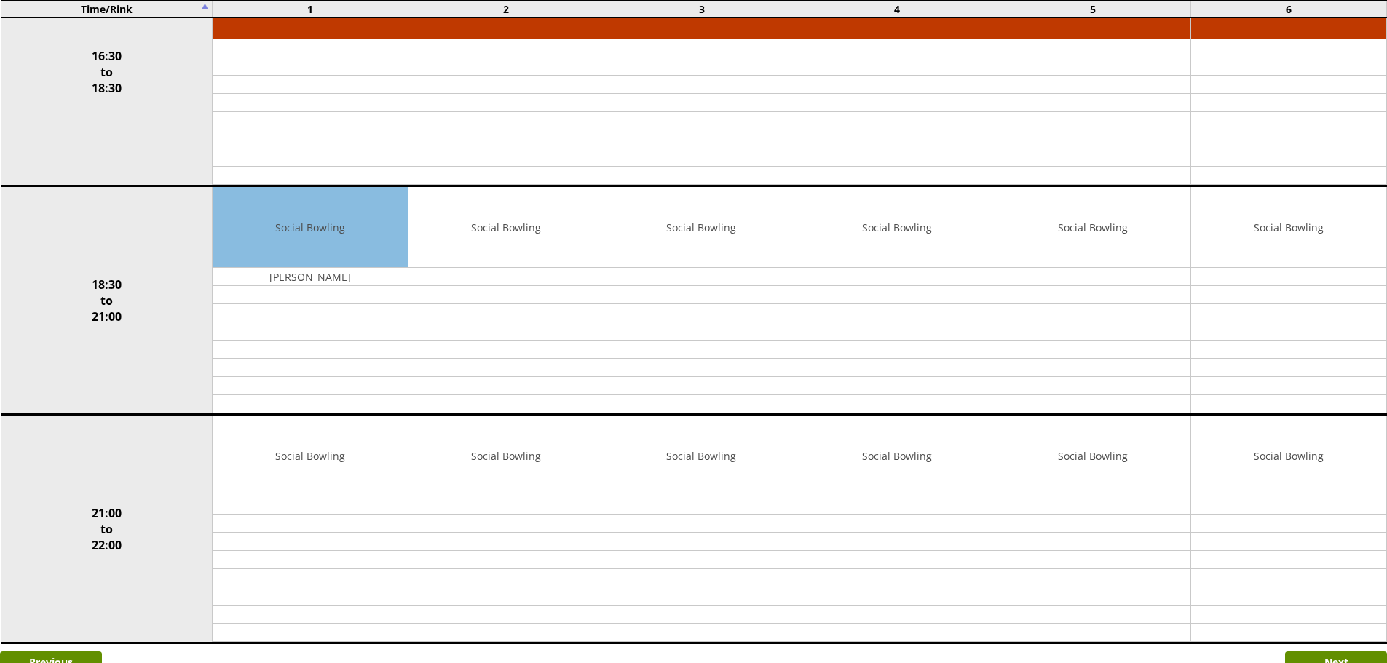
scroll to position [1171, 0]
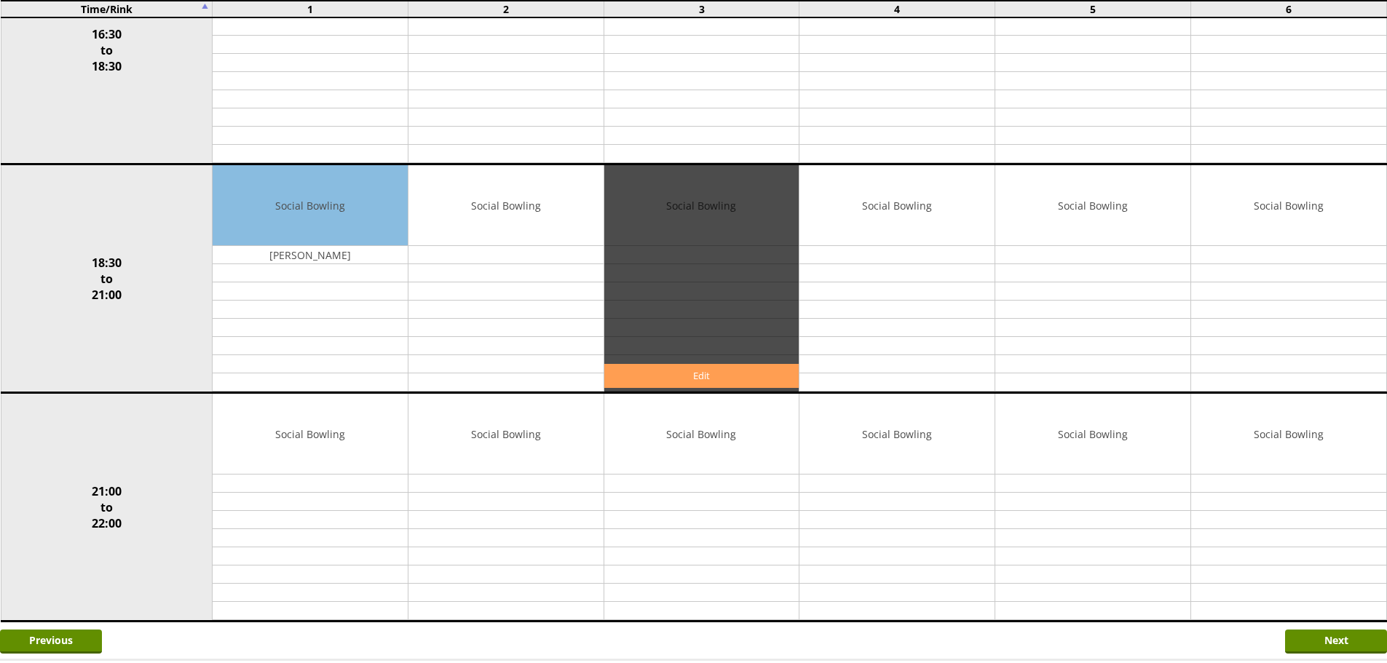
click at [665, 377] on link "Edit" at bounding box center [701, 376] width 195 height 24
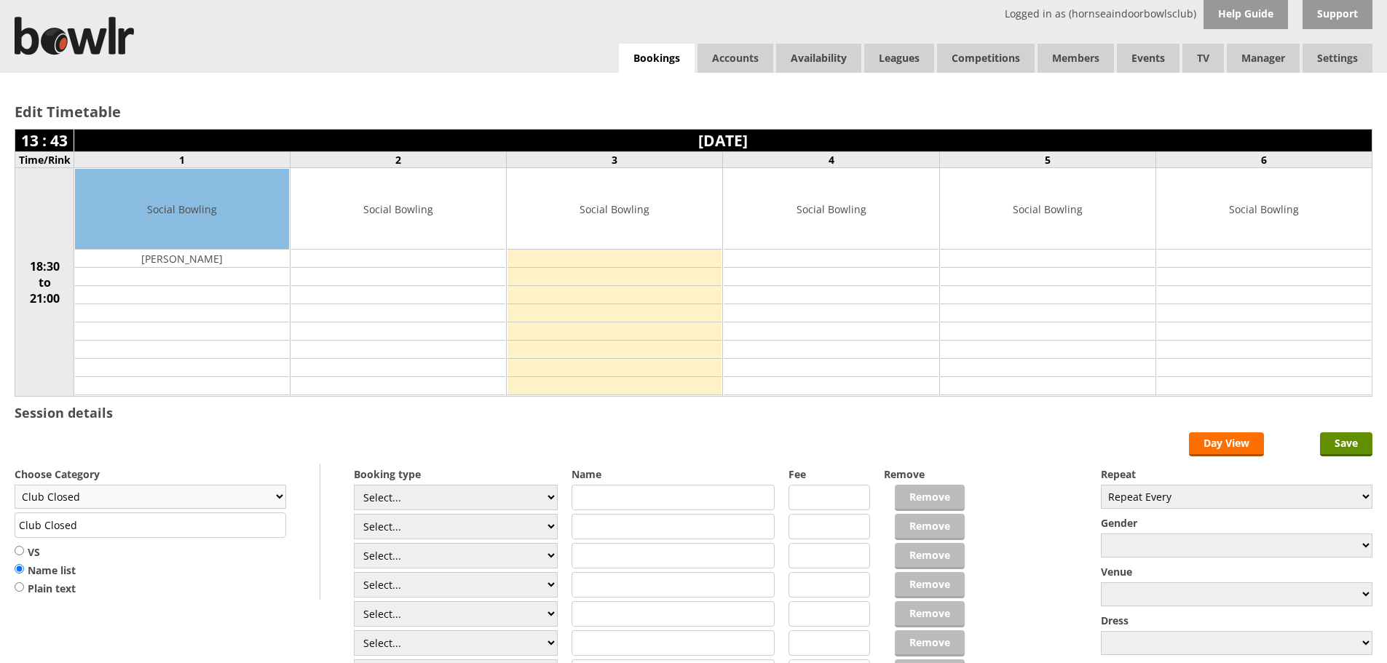
click at [280, 492] on select "Club Closed Singles League Triples League Pairs League Friendly Social Bowling …" at bounding box center [151, 497] width 272 height 24
select select "132"
click at [15, 485] on select "Club Closed Singles League Triples League Pairs League Friendly Social Bowling …" at bounding box center [151, 497] width 272 height 24
type input "Social Bowling"
click at [549, 499] on select "Select... Club Competition (Member) Club Competition (Visitor) National (Member…" at bounding box center [456, 497] width 204 height 25
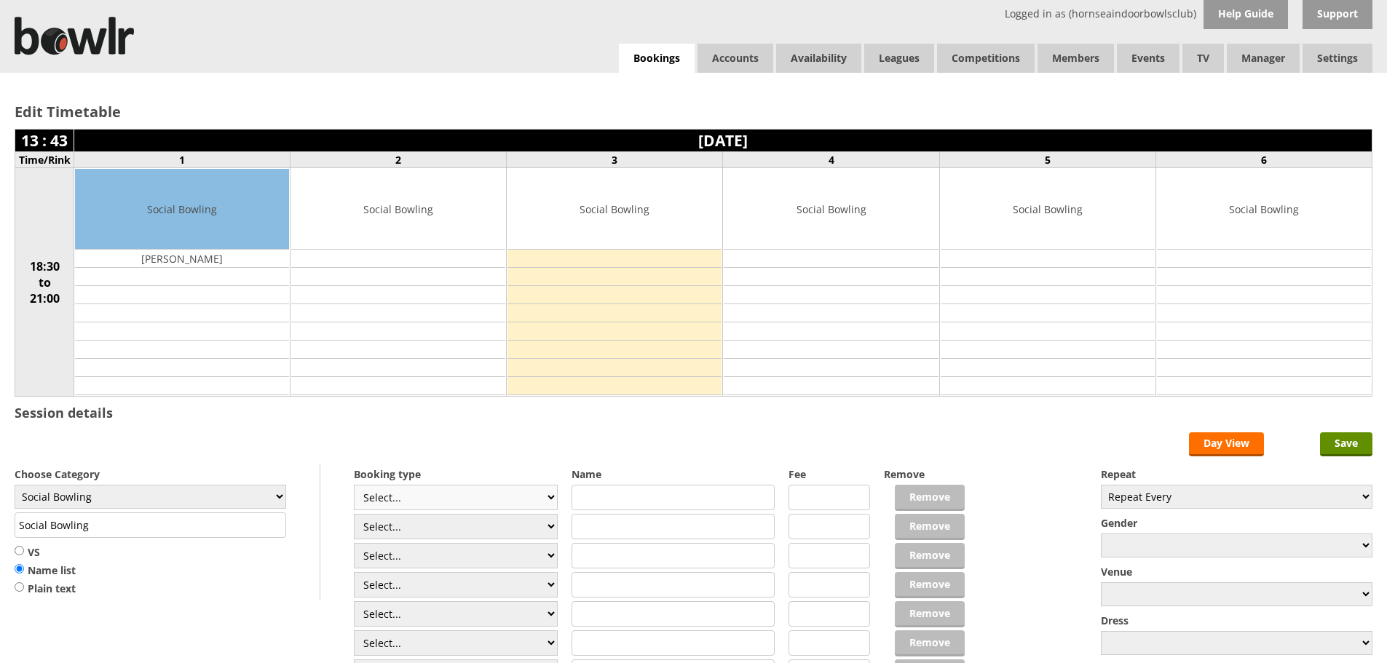
select select "1_54"
click at [354, 485] on select "Select... Club Competition (Member) Club Competition (Visitor) National (Member…" at bounding box center [456, 497] width 204 height 25
type input "3.0000"
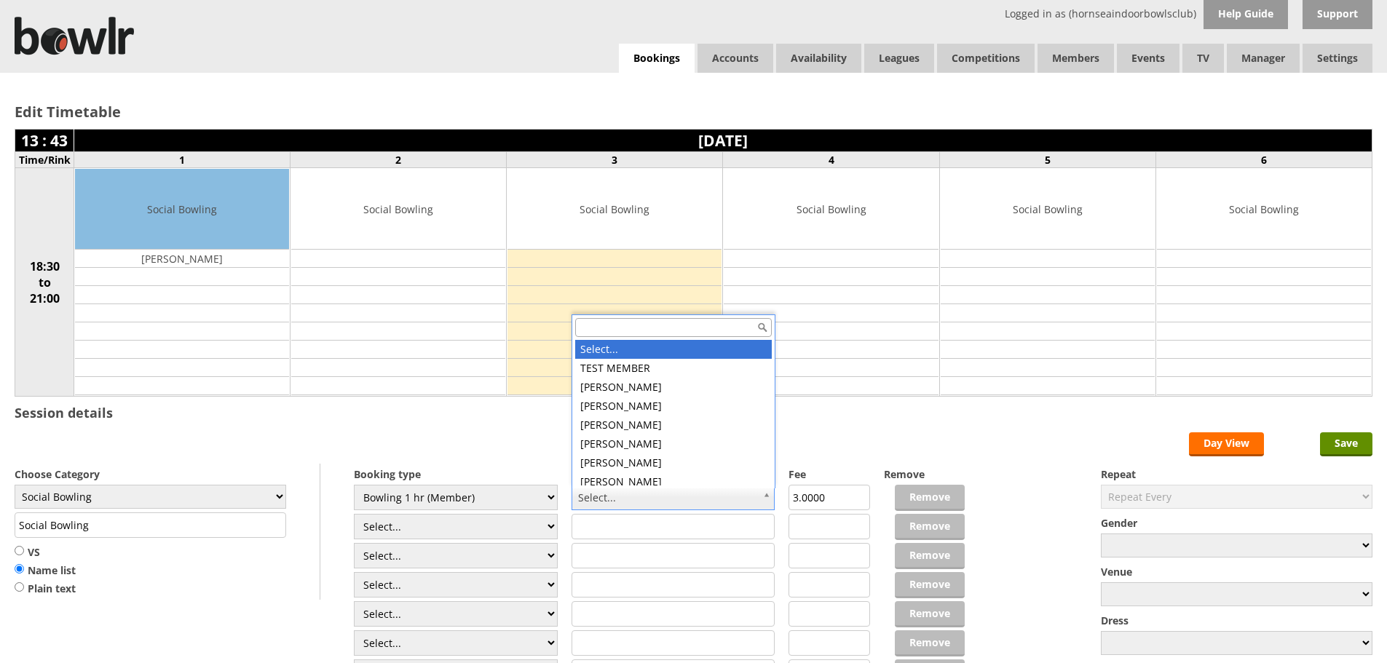
click at [722, 322] on input "text" at bounding box center [673, 327] width 197 height 19
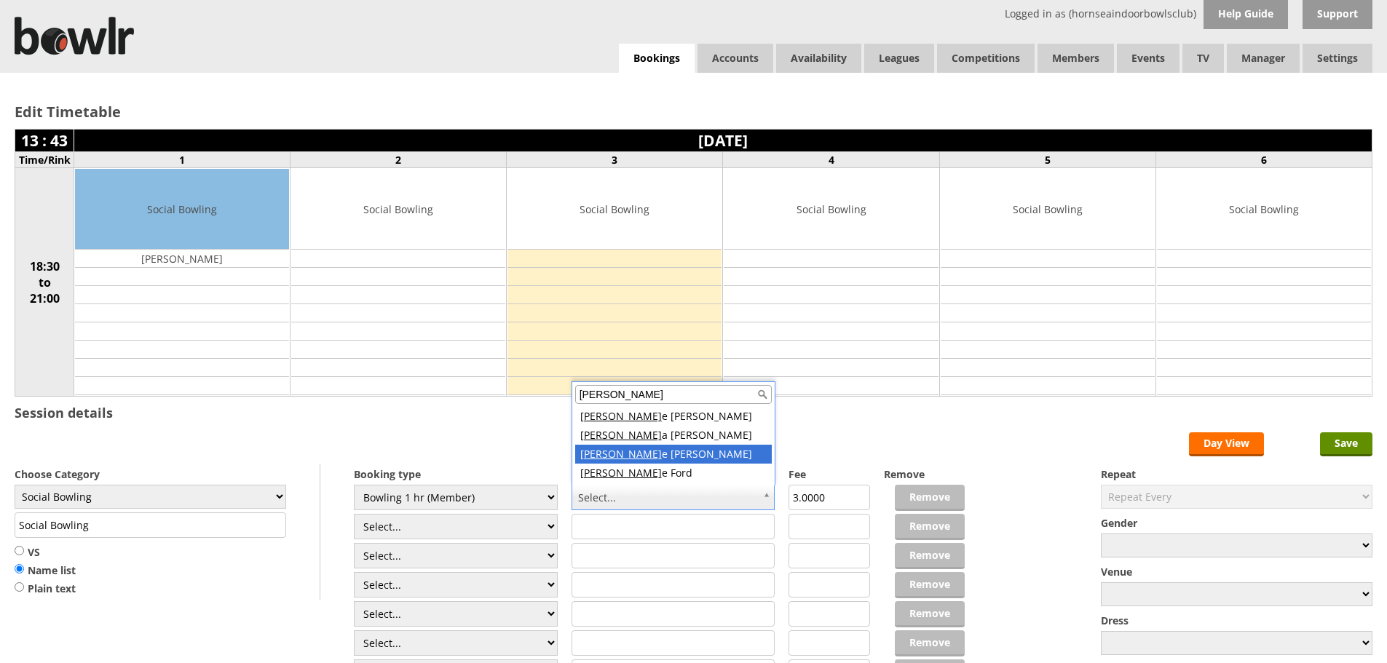
type input "dian"
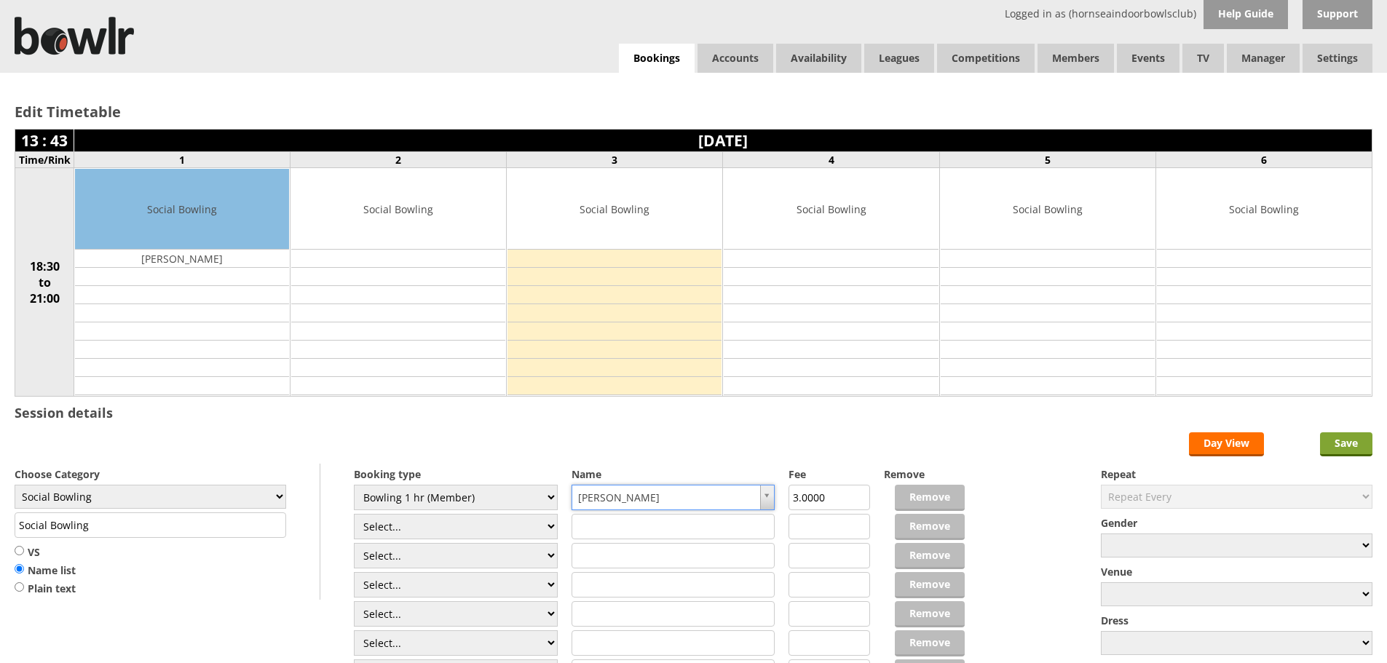
click at [1352, 443] on input "Save" at bounding box center [1346, 445] width 52 height 24
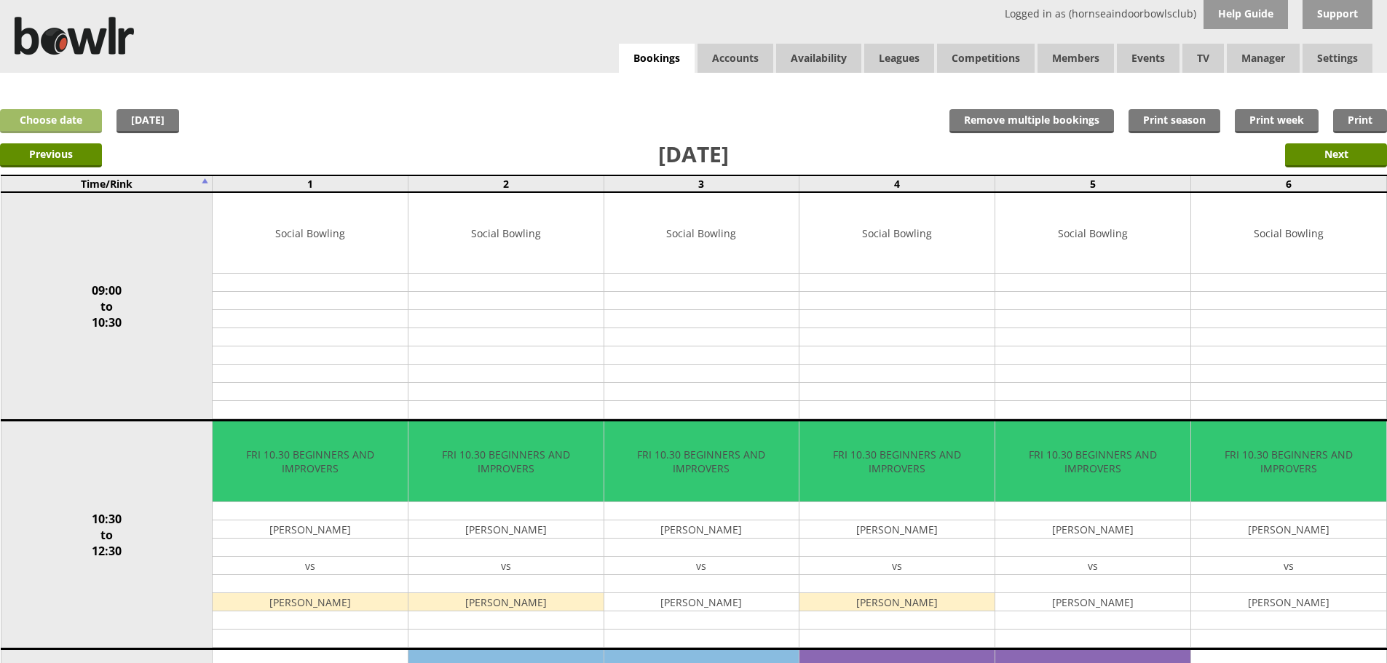
click at [39, 120] on link "Choose date" at bounding box center [51, 121] width 102 height 24
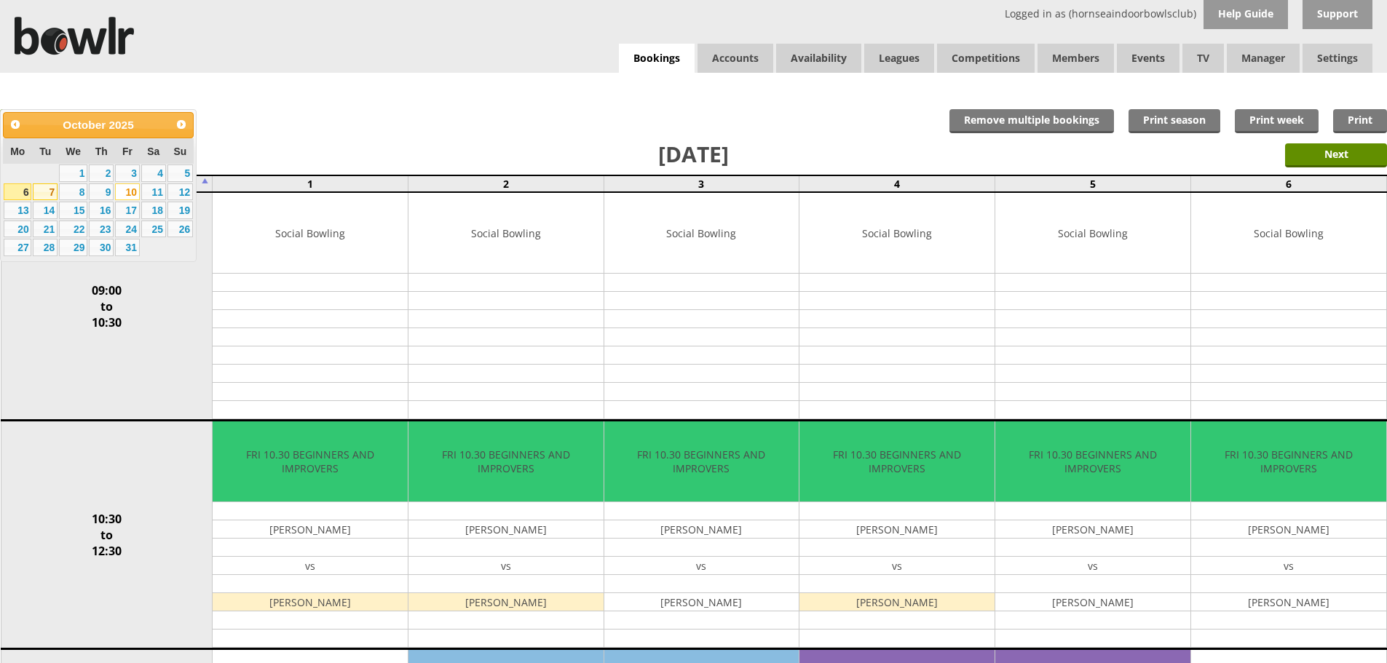
click at [49, 191] on link "7" at bounding box center [45, 192] width 25 height 17
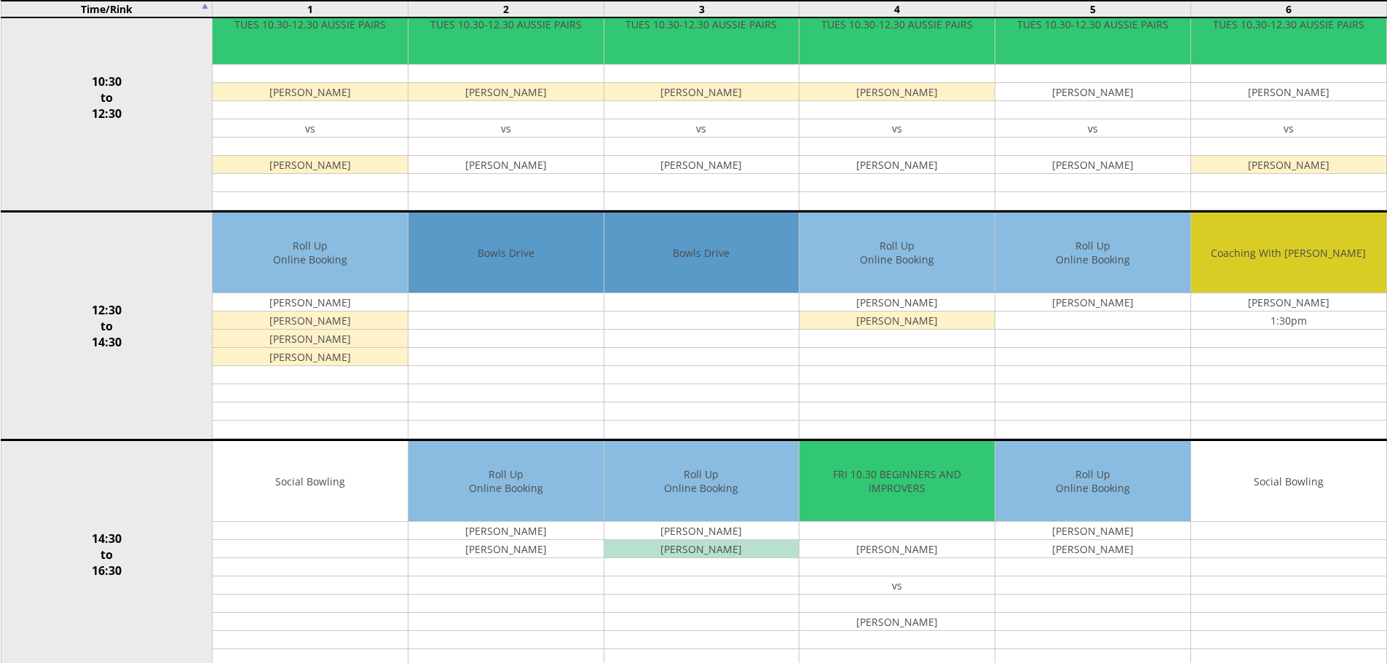
scroll to position [449, 0]
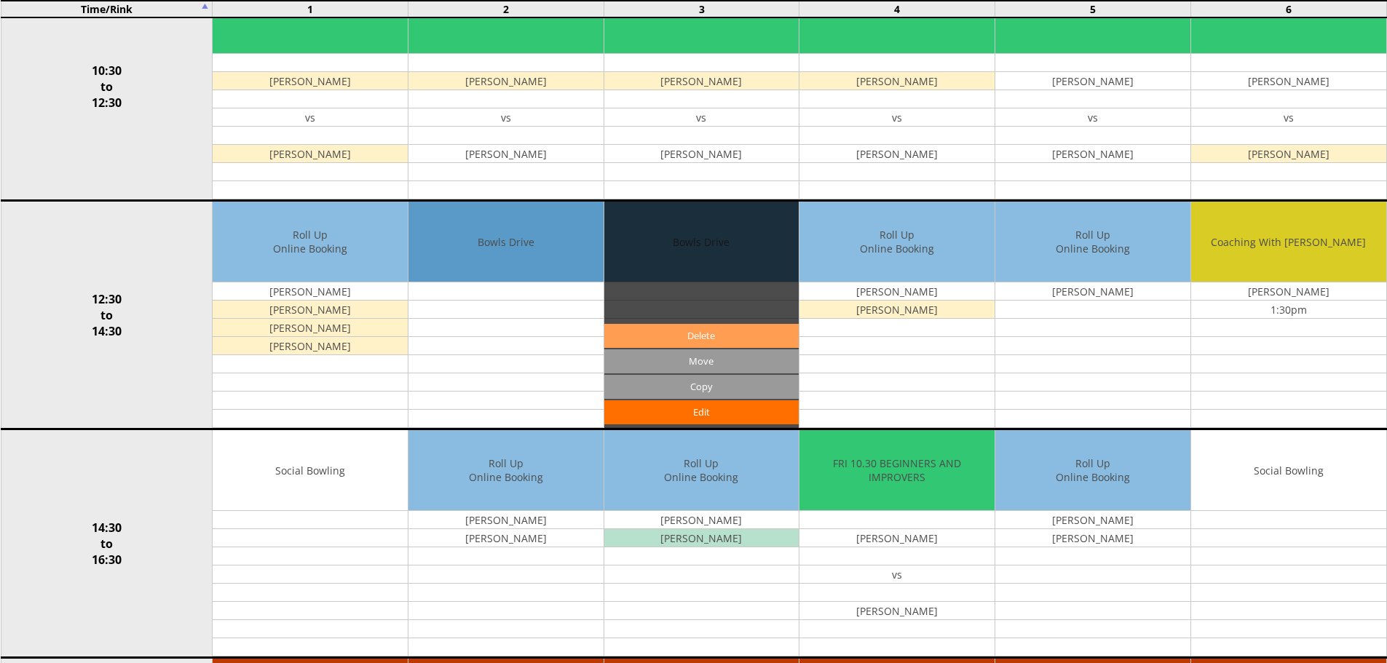
click at [702, 331] on link "Delete" at bounding box center [701, 336] width 195 height 24
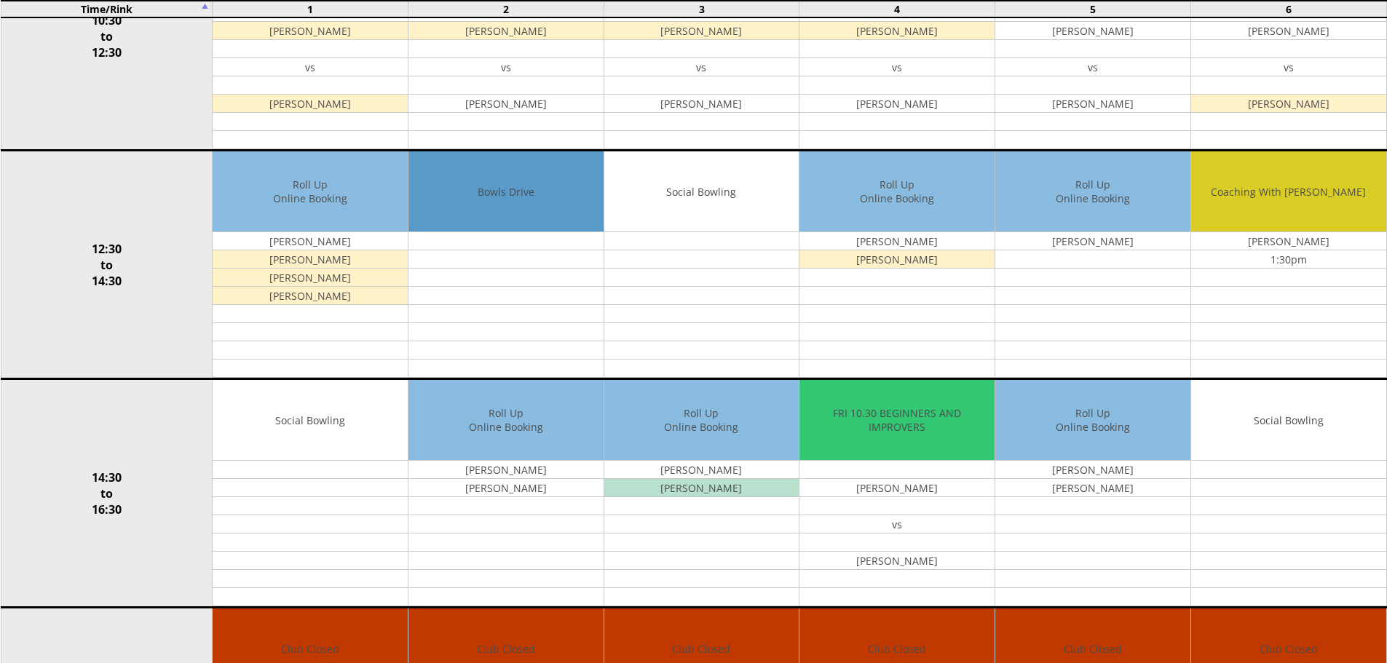
scroll to position [524, 0]
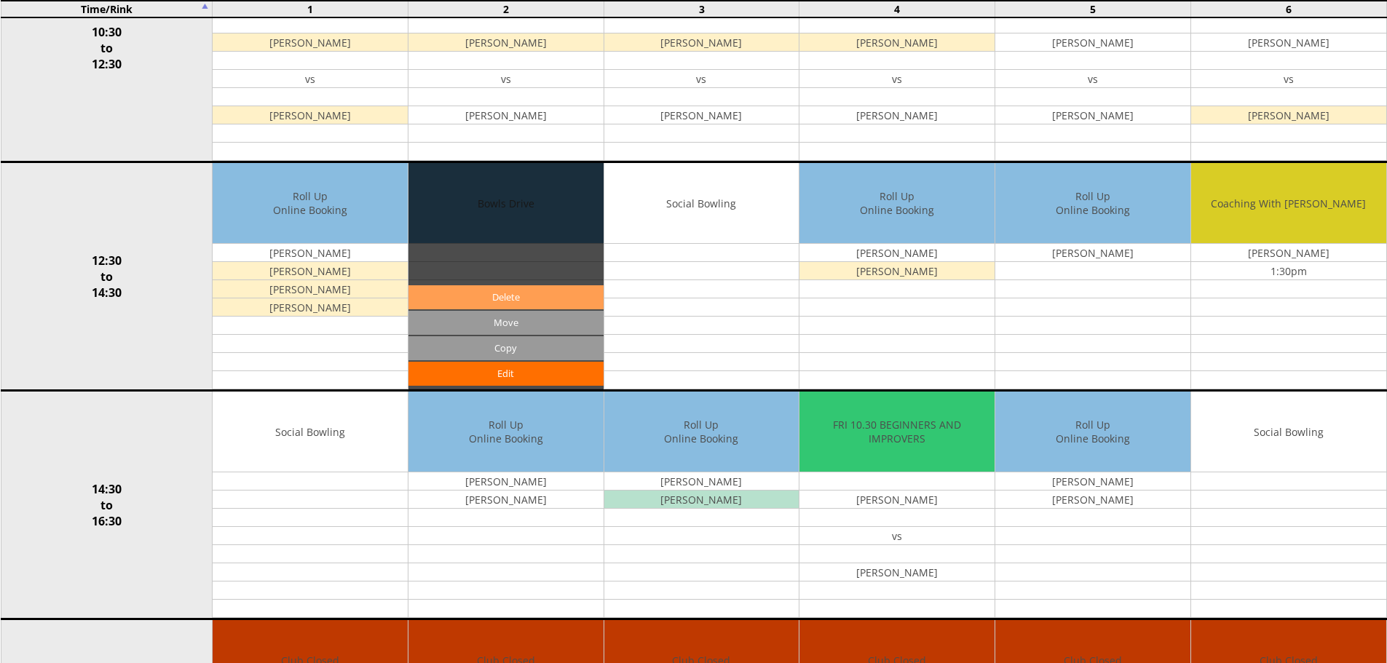
click at [492, 286] on link "Delete" at bounding box center [506, 297] width 195 height 24
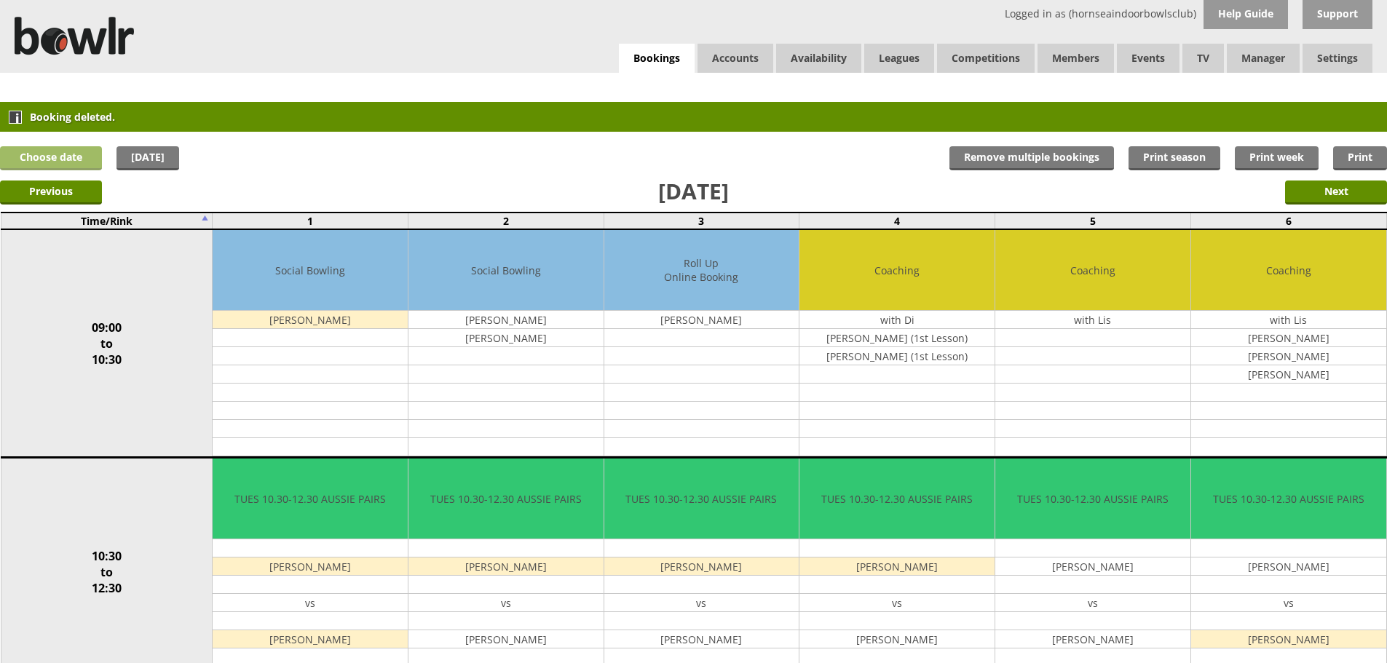
click at [65, 158] on link "Choose date" at bounding box center [51, 158] width 102 height 24
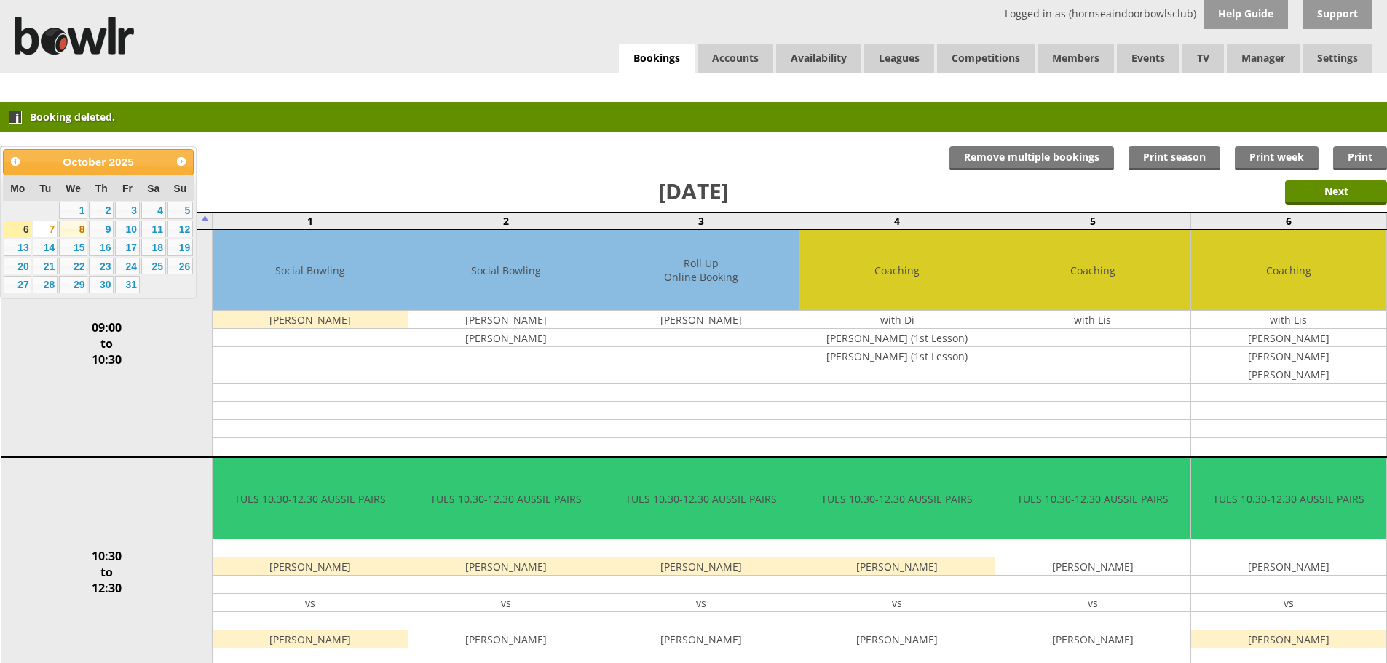
click at [77, 227] on link "8" at bounding box center [73, 229] width 28 height 17
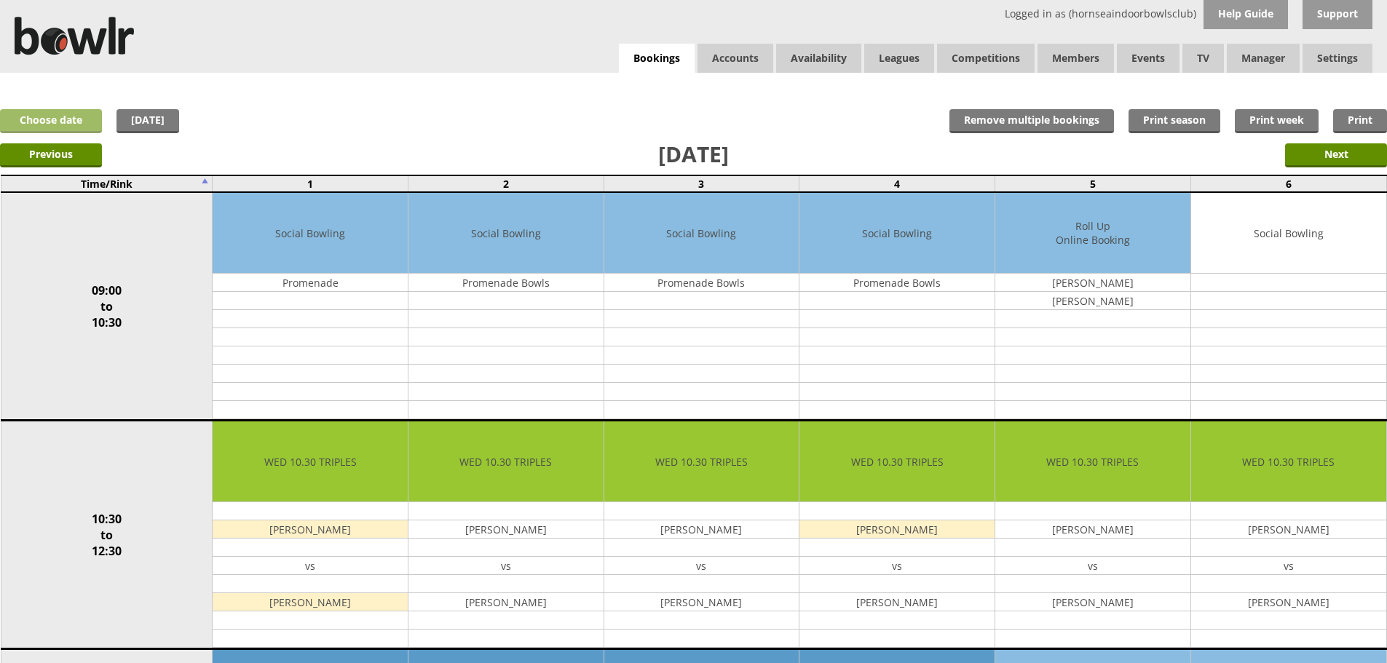
click at [66, 114] on link "Choose date" at bounding box center [51, 121] width 102 height 24
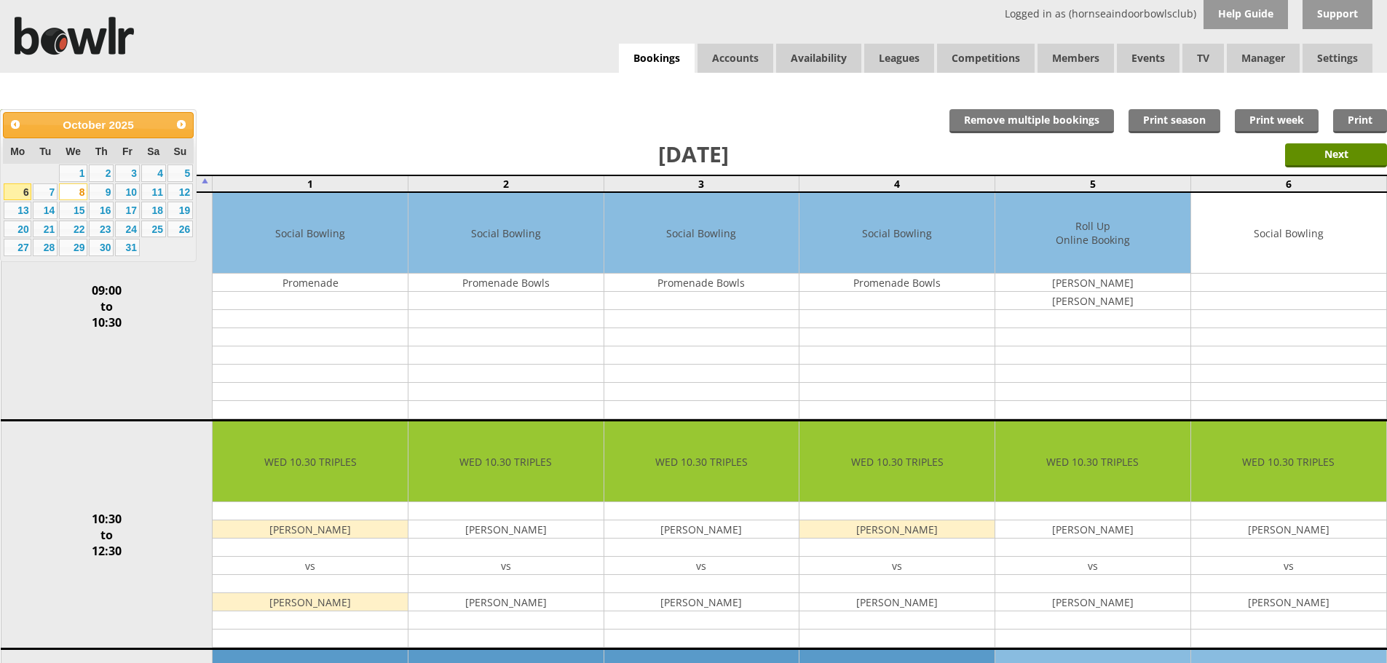
click at [18, 190] on link "6" at bounding box center [18, 192] width 28 height 17
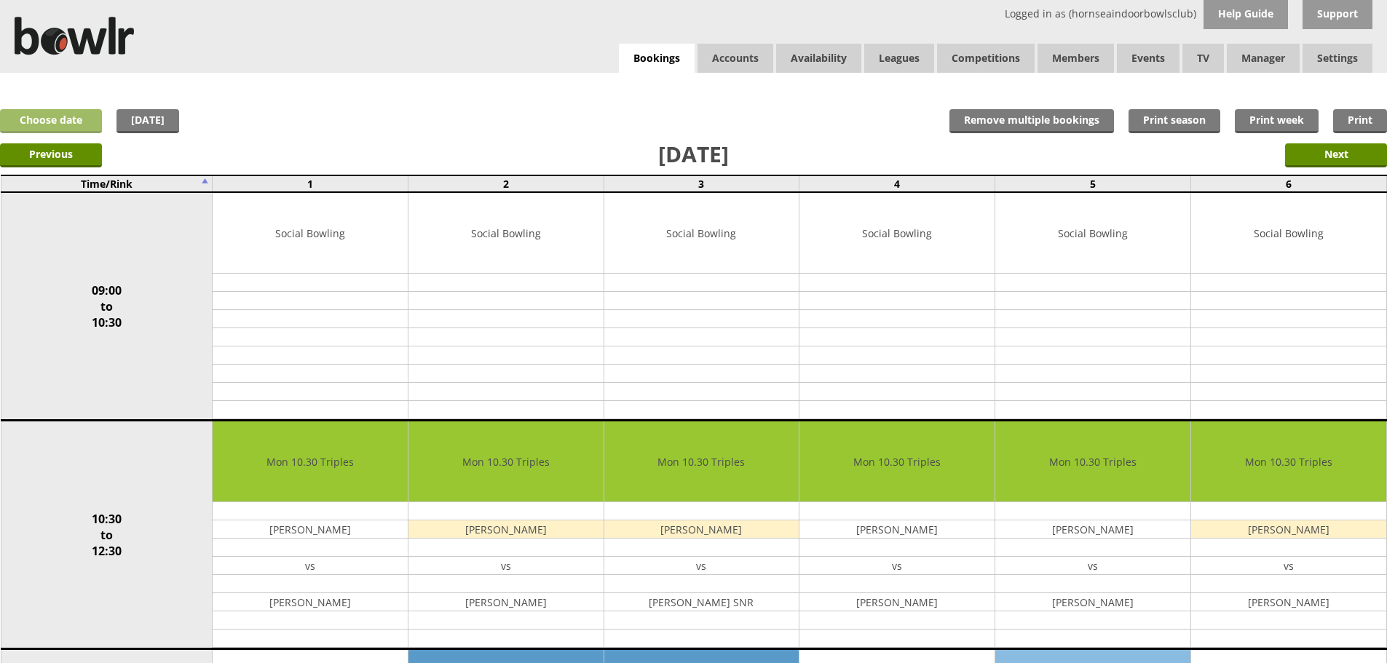
click at [88, 123] on link "Choose date" at bounding box center [51, 121] width 102 height 24
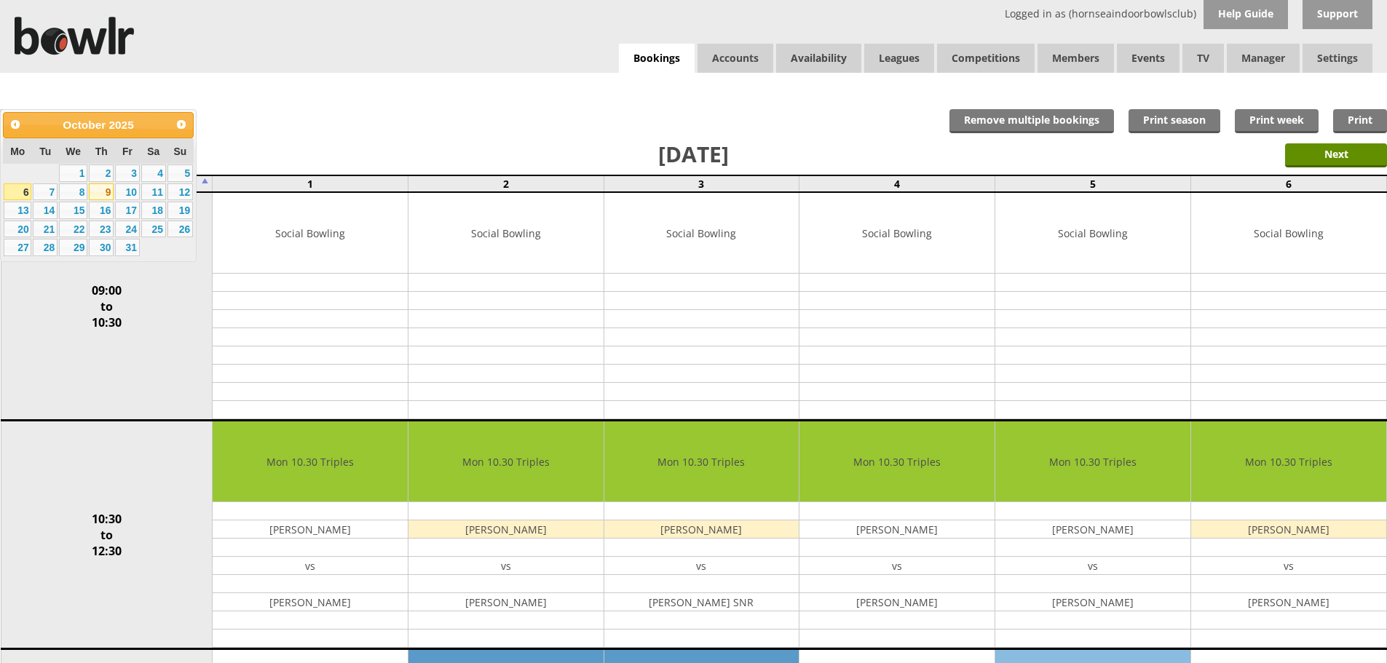
click at [101, 188] on link "9" at bounding box center [101, 192] width 25 height 17
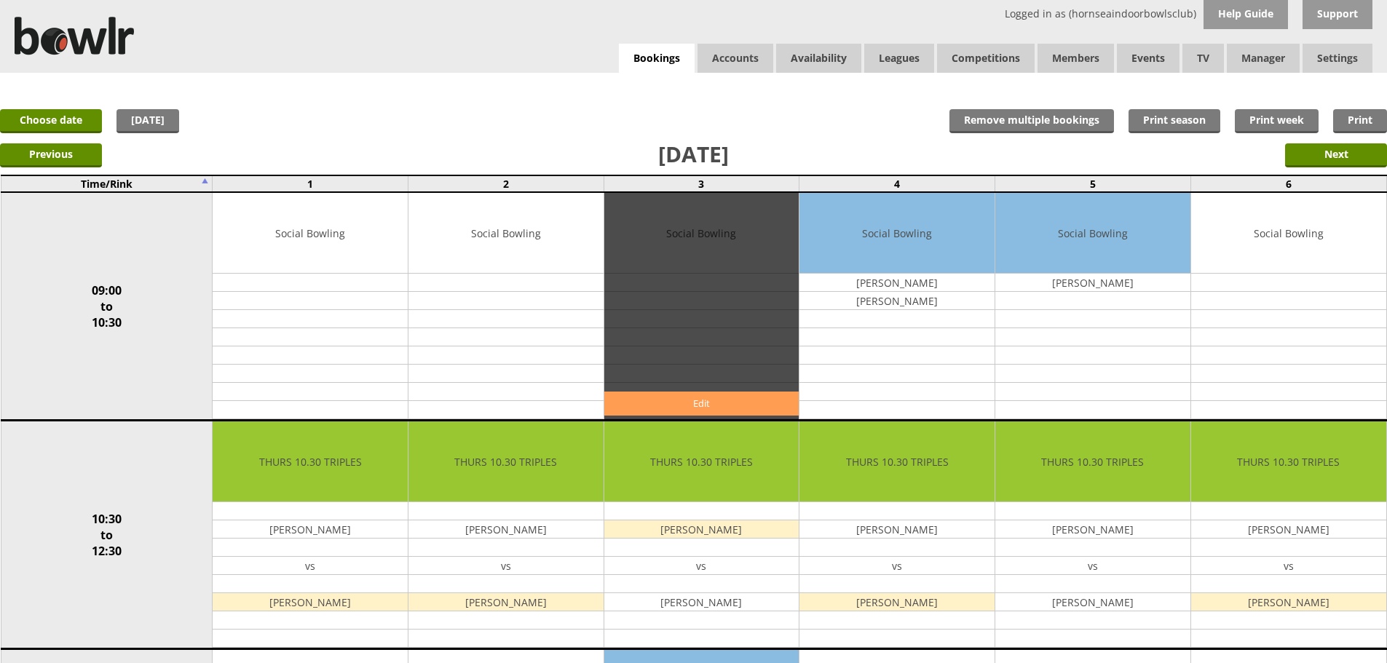
click at [703, 403] on link "Edit" at bounding box center [701, 404] width 195 height 24
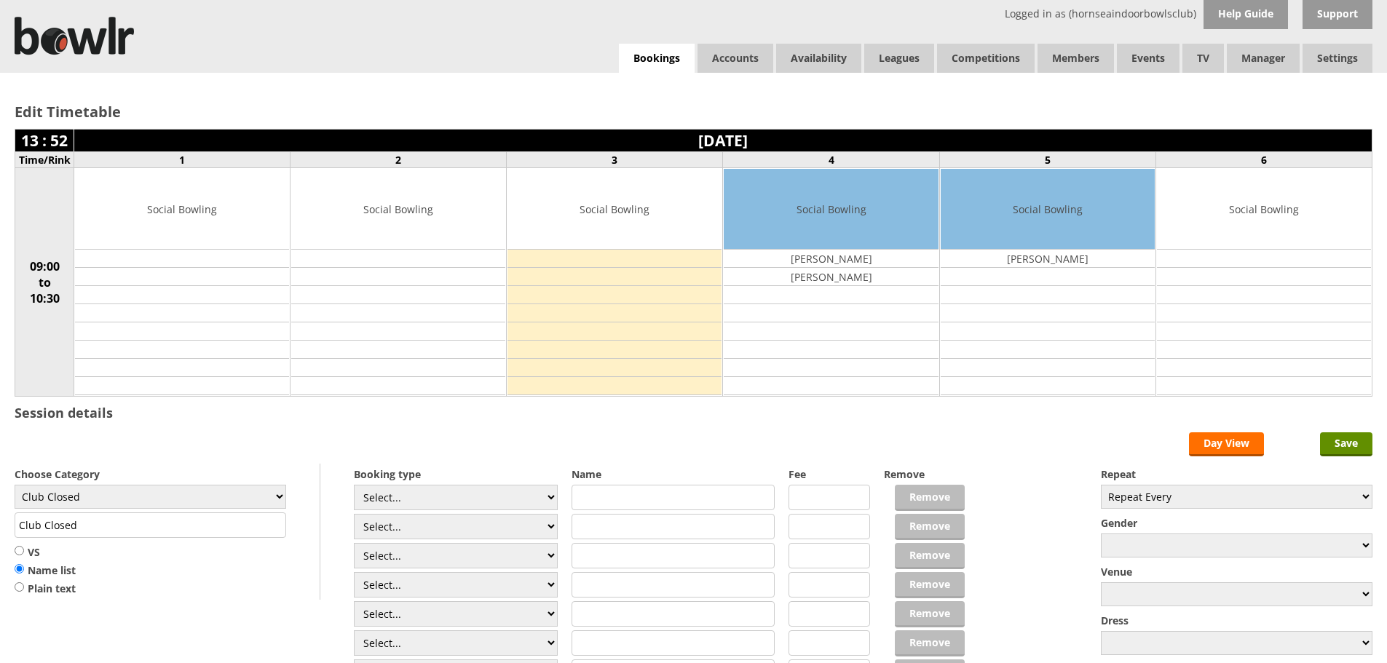
click at [626, 501] on input "text" at bounding box center [674, 497] width 204 height 25
click at [551, 499] on select "Select... Club Competition (Member) Club Competition (Visitor) National (Member…" at bounding box center [456, 497] width 204 height 25
select select "1_54"
click at [354, 485] on select "Select... Club Competition (Member) Club Competition (Visitor) National (Member…" at bounding box center [456, 497] width 204 height 25
type input "3.0000"
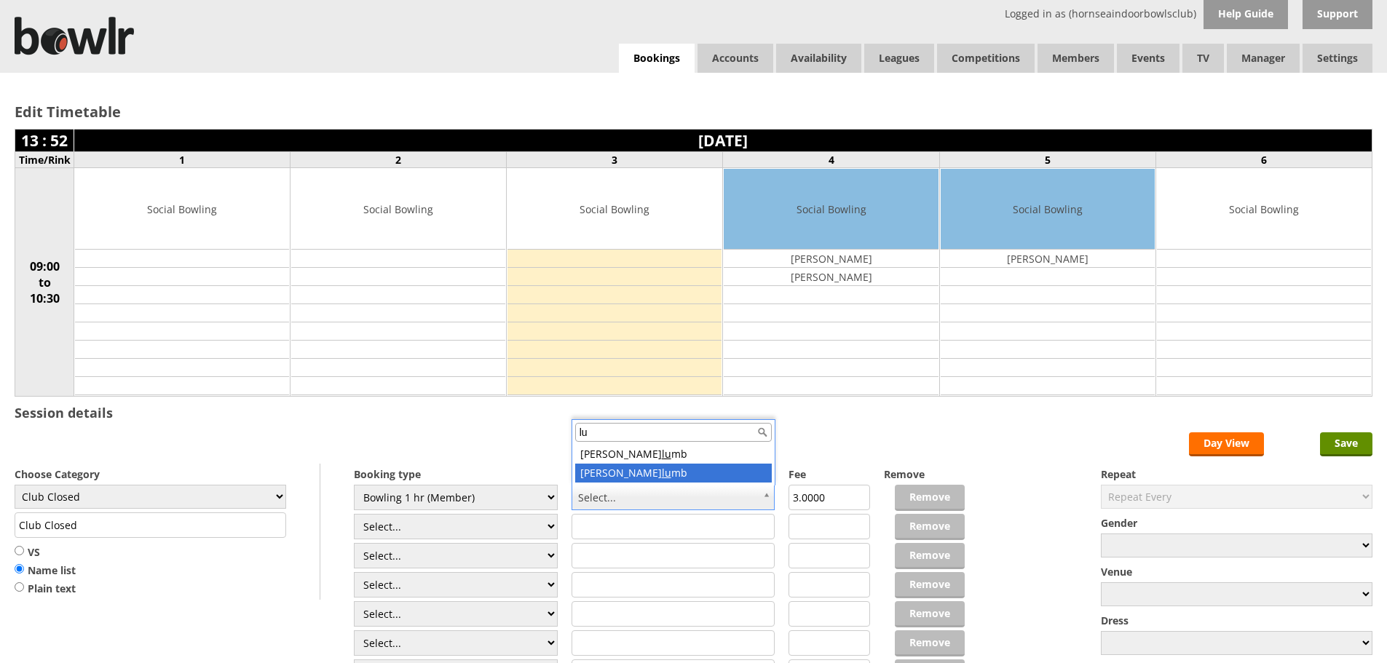
type input "l"
type input "L"
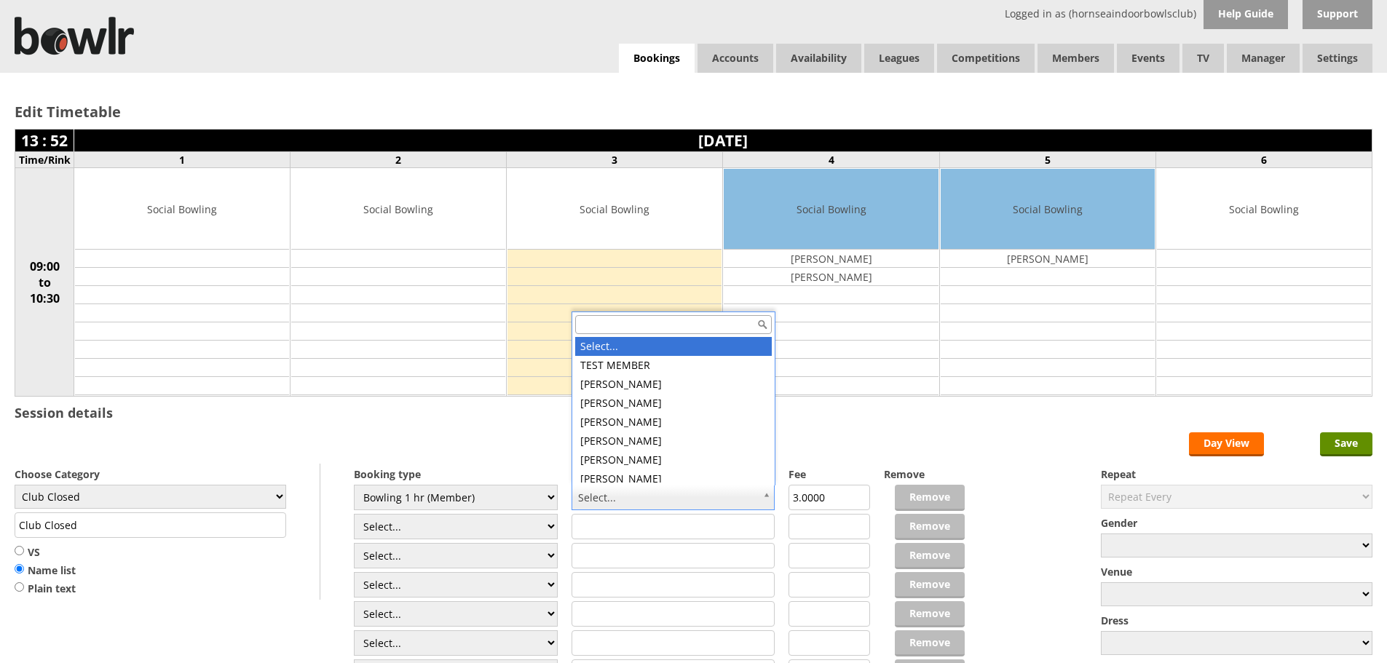
scroll to position [6, 0]
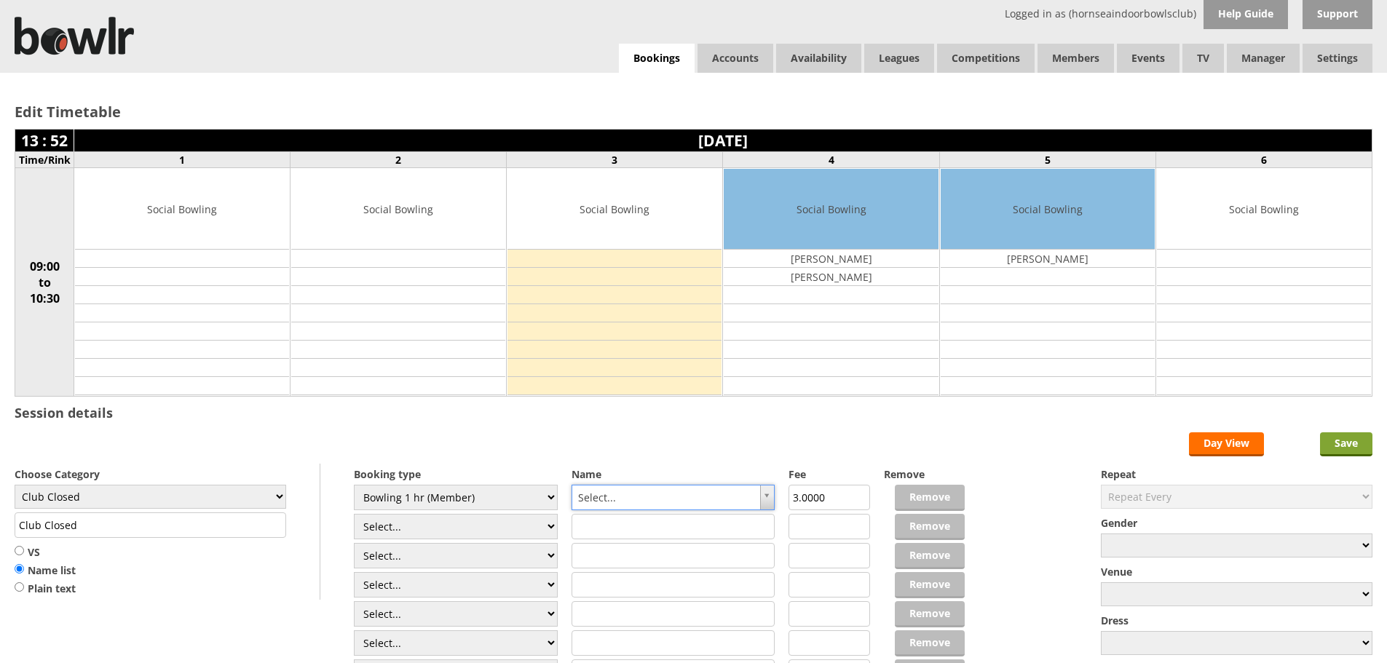
click at [1338, 440] on input "Save" at bounding box center [1346, 445] width 52 height 24
click at [1359, 447] on input "Save" at bounding box center [1346, 445] width 52 height 24
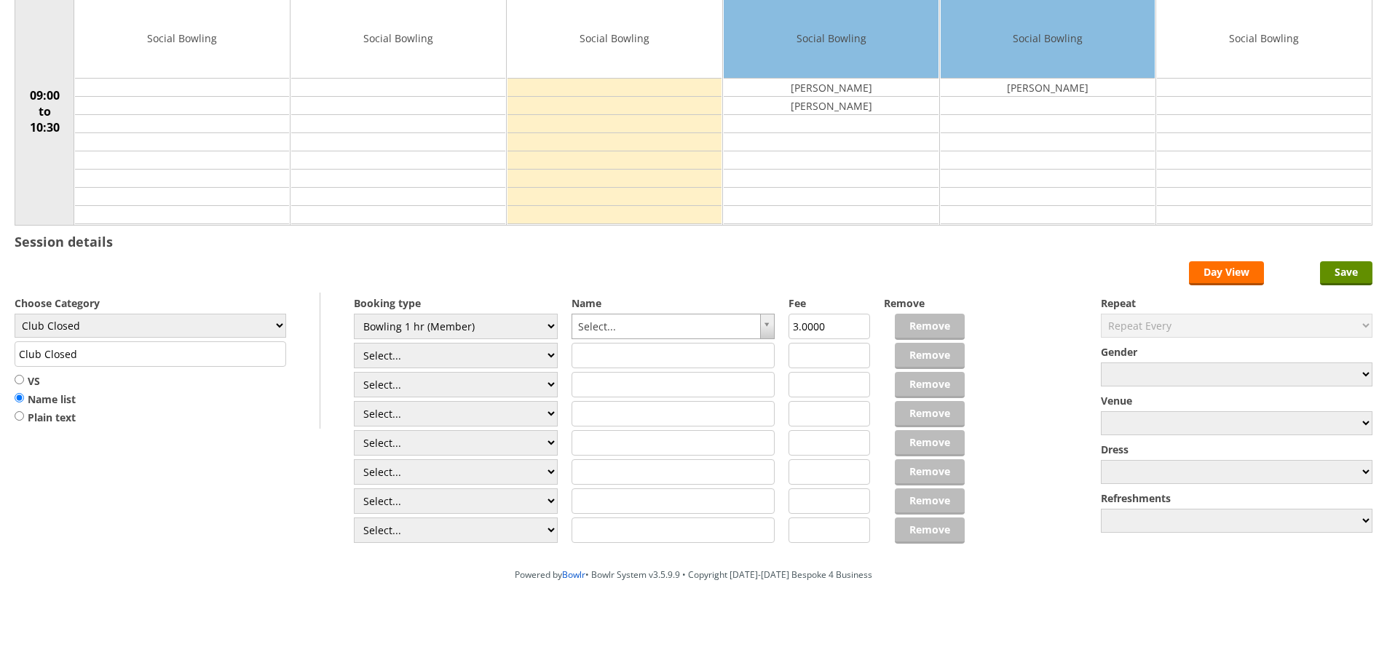
scroll to position [0, 0]
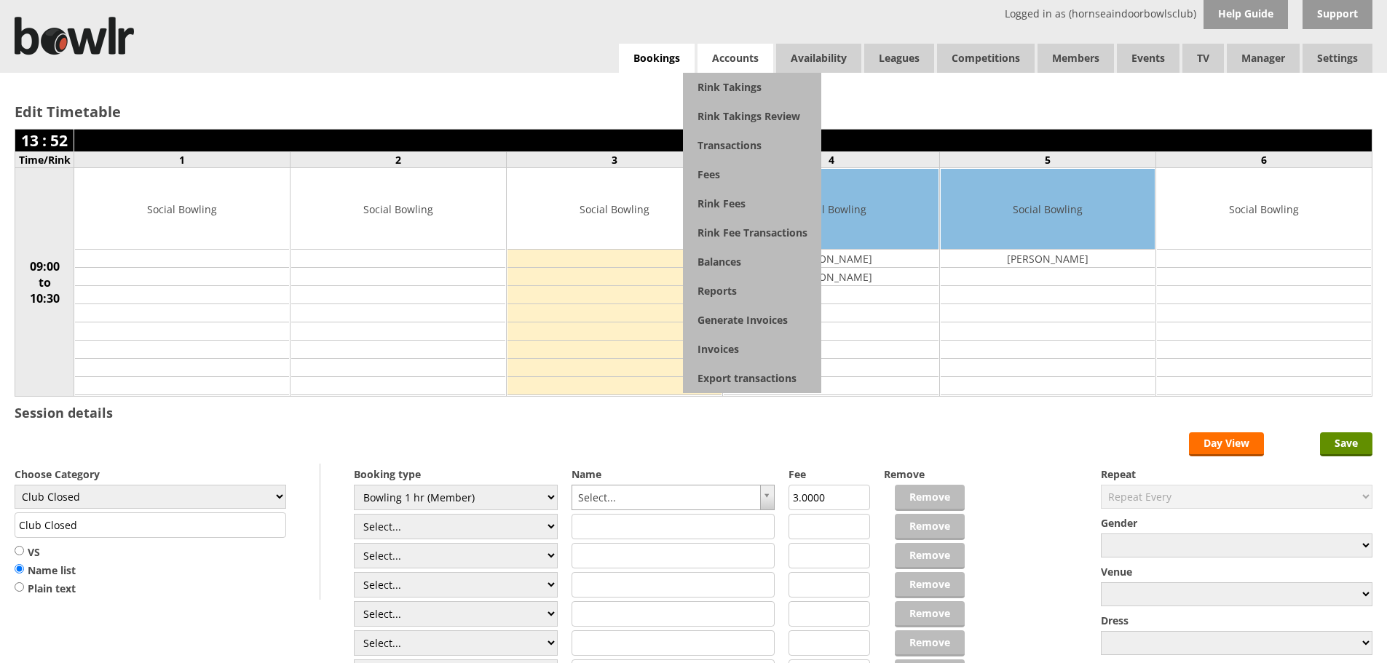
click at [713, 57] on span "Accounts" at bounding box center [736, 58] width 76 height 29
click at [734, 92] on link "Rink Takings" at bounding box center [752, 87] width 138 height 29
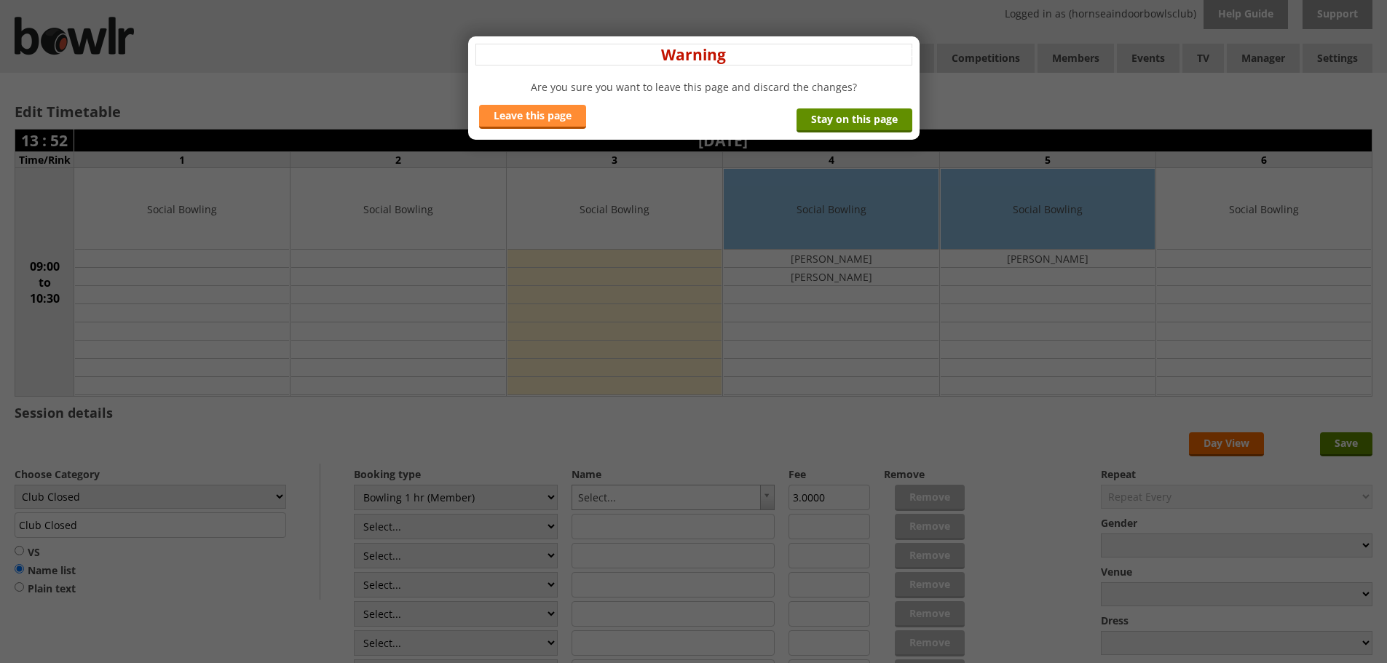
click at [533, 114] on link "Leave this page" at bounding box center [532, 117] width 107 height 24
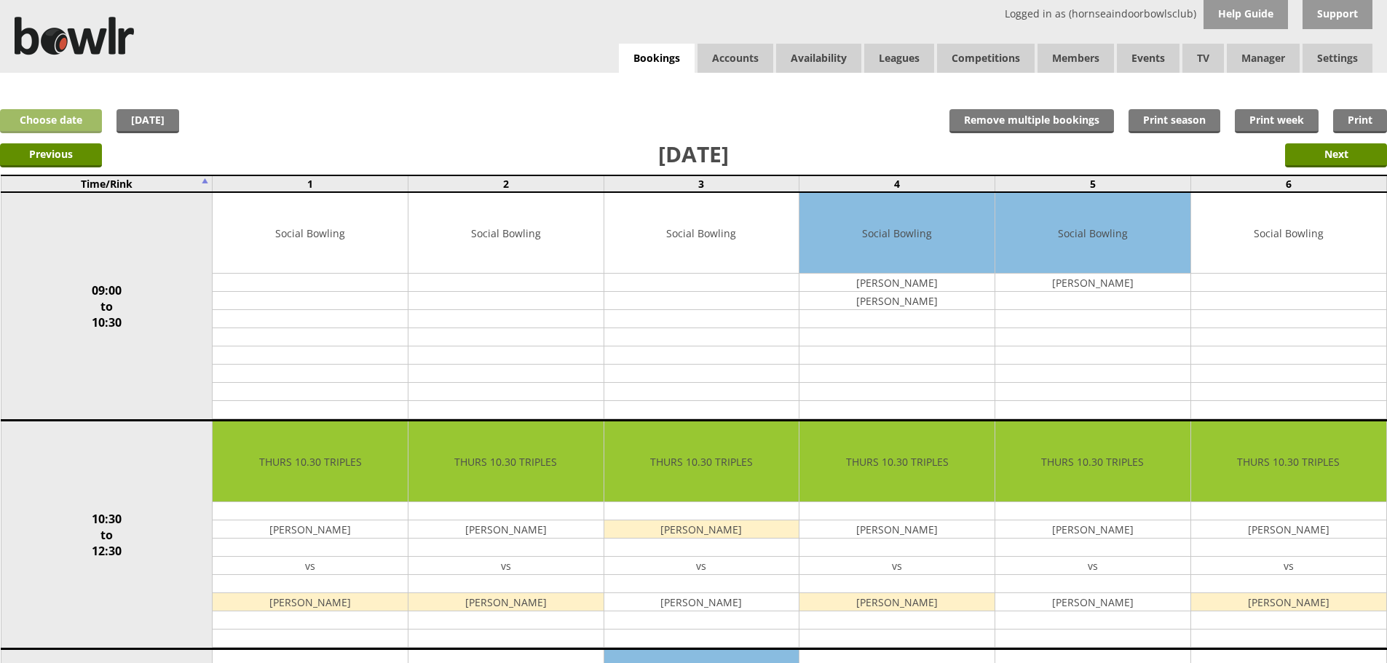
click at [65, 124] on link "Choose date" at bounding box center [51, 121] width 102 height 24
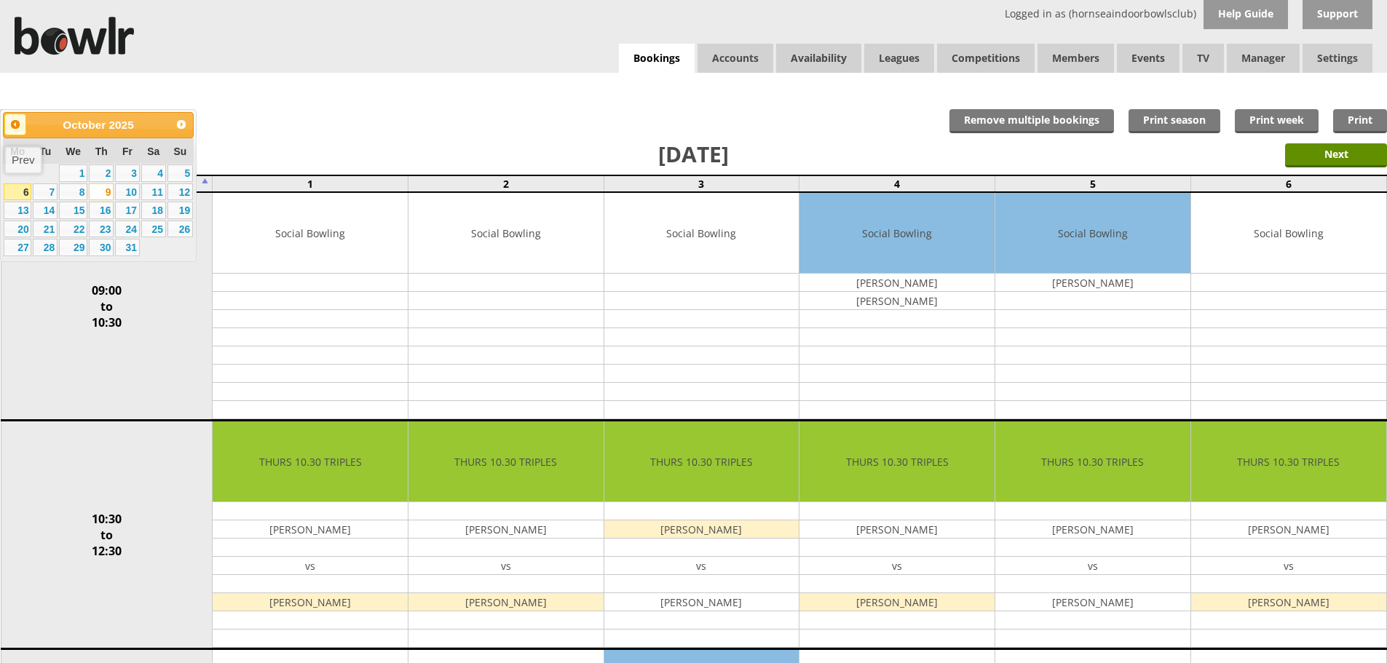
click at [13, 126] on span "Prev" at bounding box center [15, 125] width 12 height 12
click at [149, 225] on link "27" at bounding box center [153, 229] width 25 height 17
